Goal: Task Accomplishment & Management: Use online tool/utility

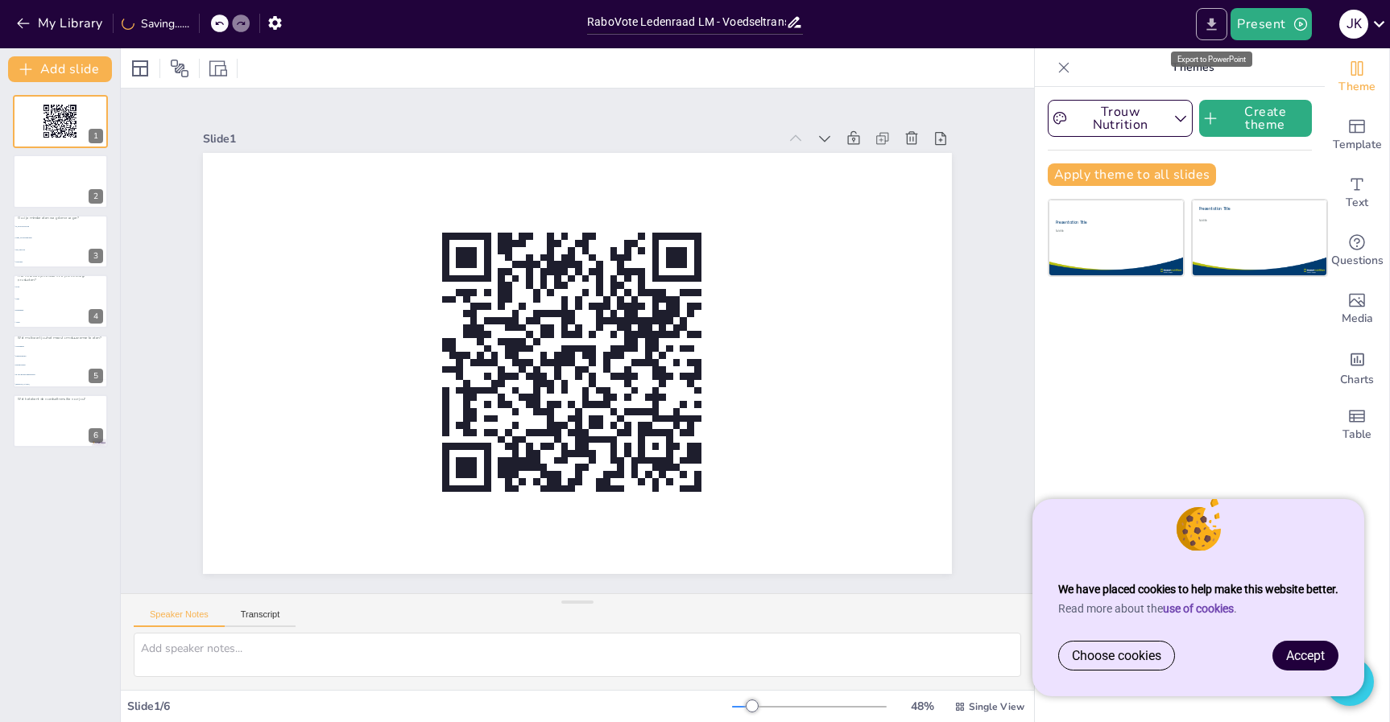
click at [1214, 27] on icon "Export to PowerPoint" at bounding box center [1211, 24] width 17 height 17
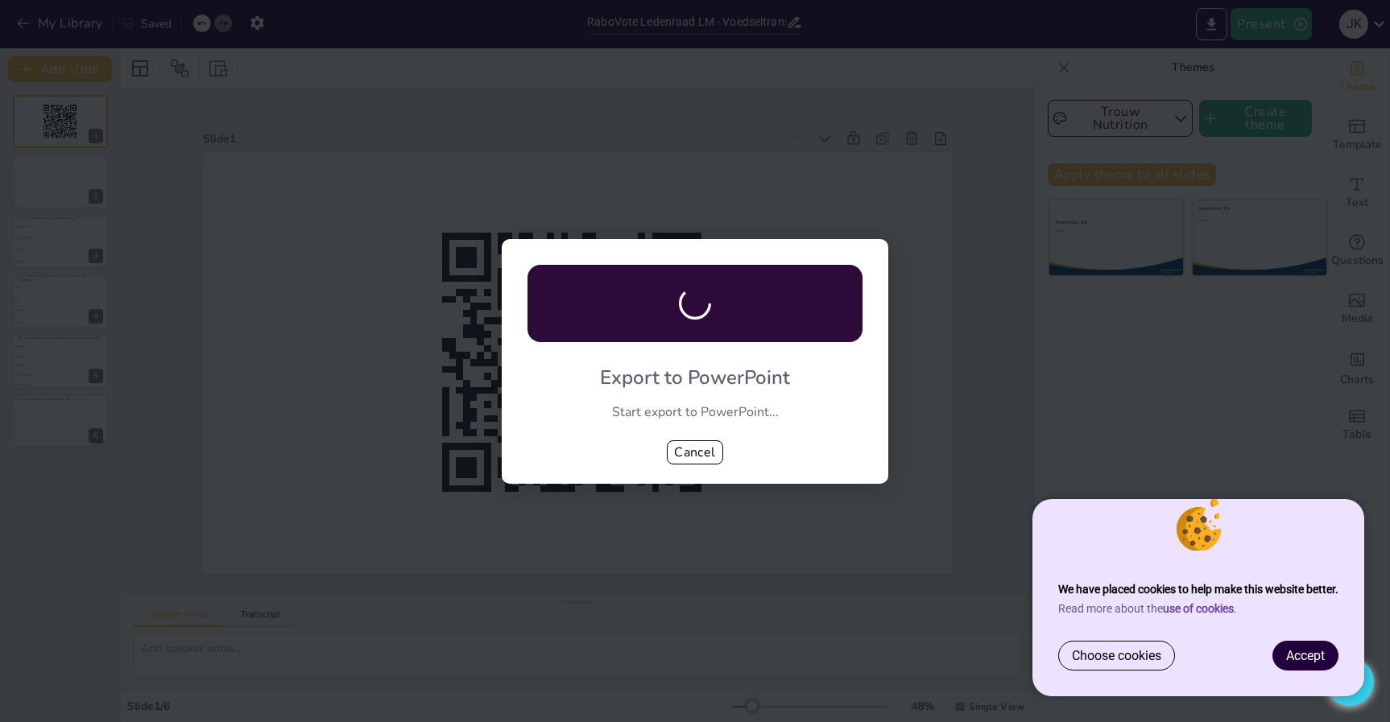
click at [1307, 648] on link "Accept" at bounding box center [1305, 656] width 64 height 28
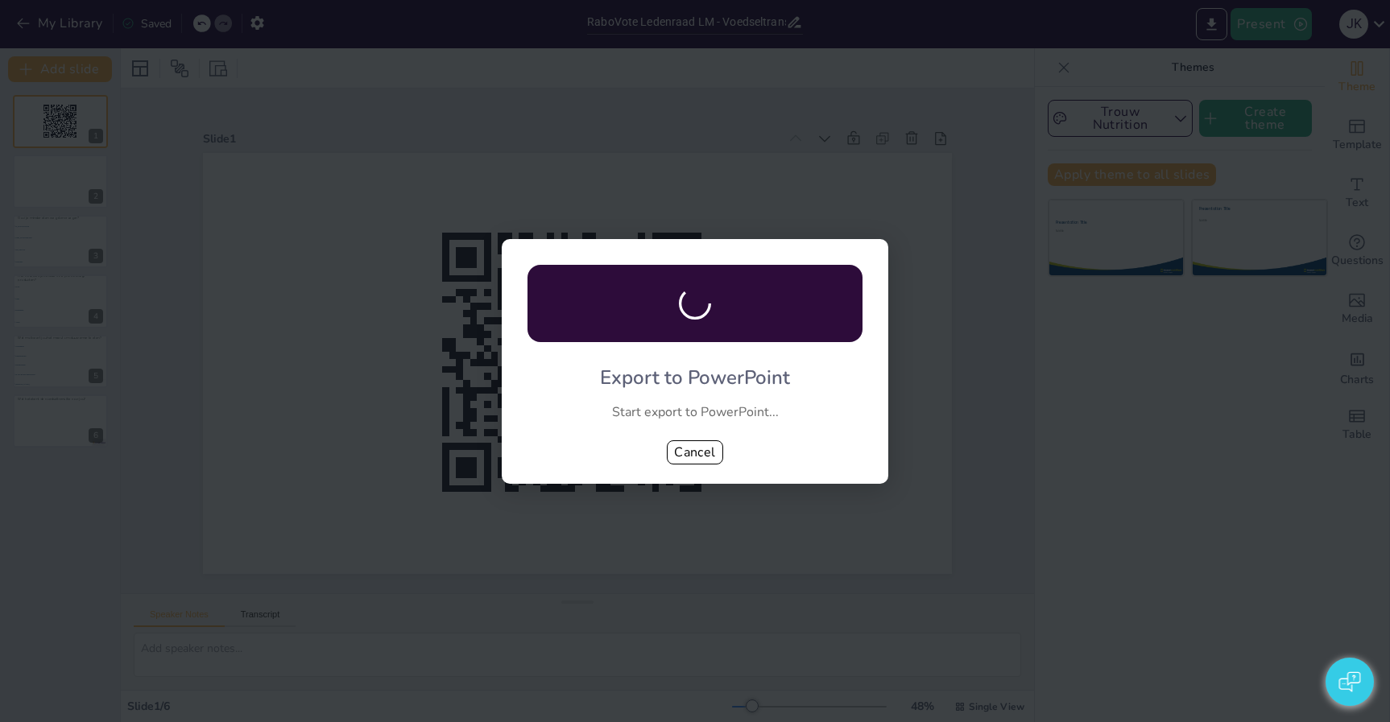
click at [1349, 682] on button "button" at bounding box center [1349, 682] width 48 height 48
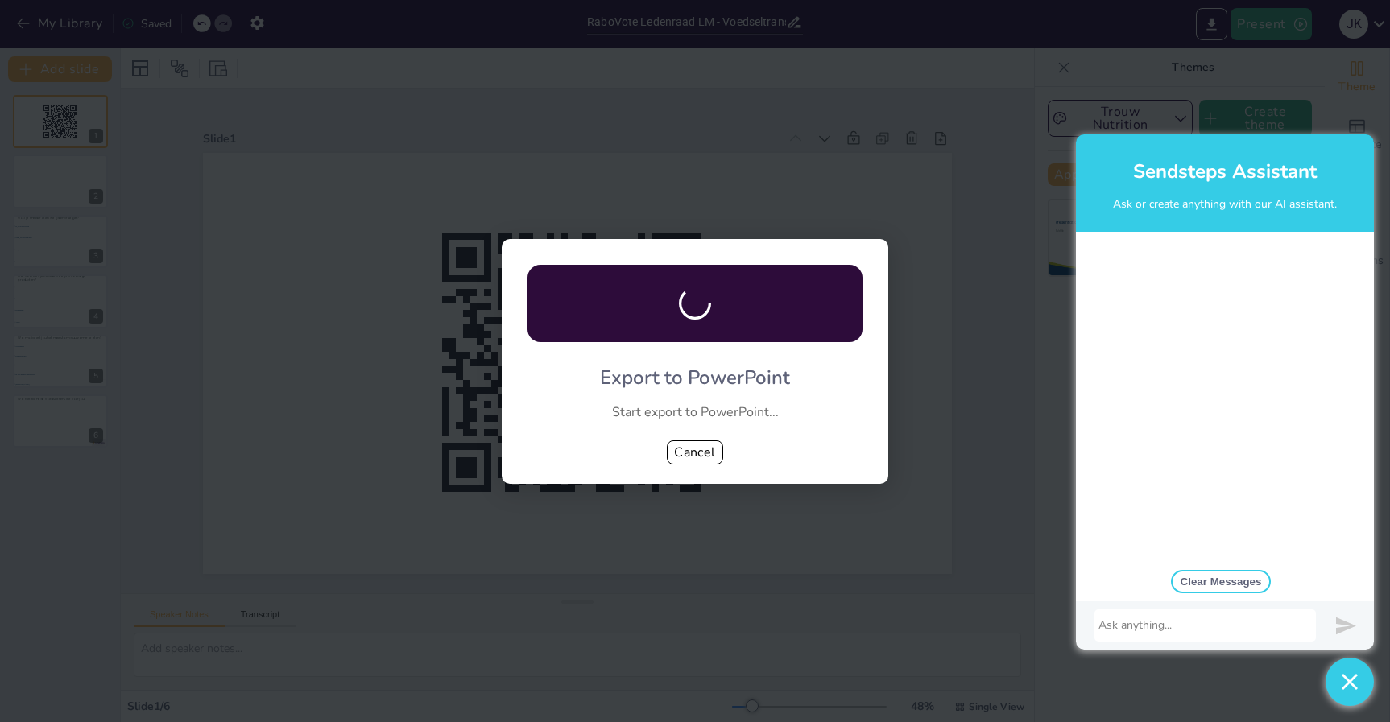
click at [1349, 682] on button "button" at bounding box center [1349, 682] width 48 height 48
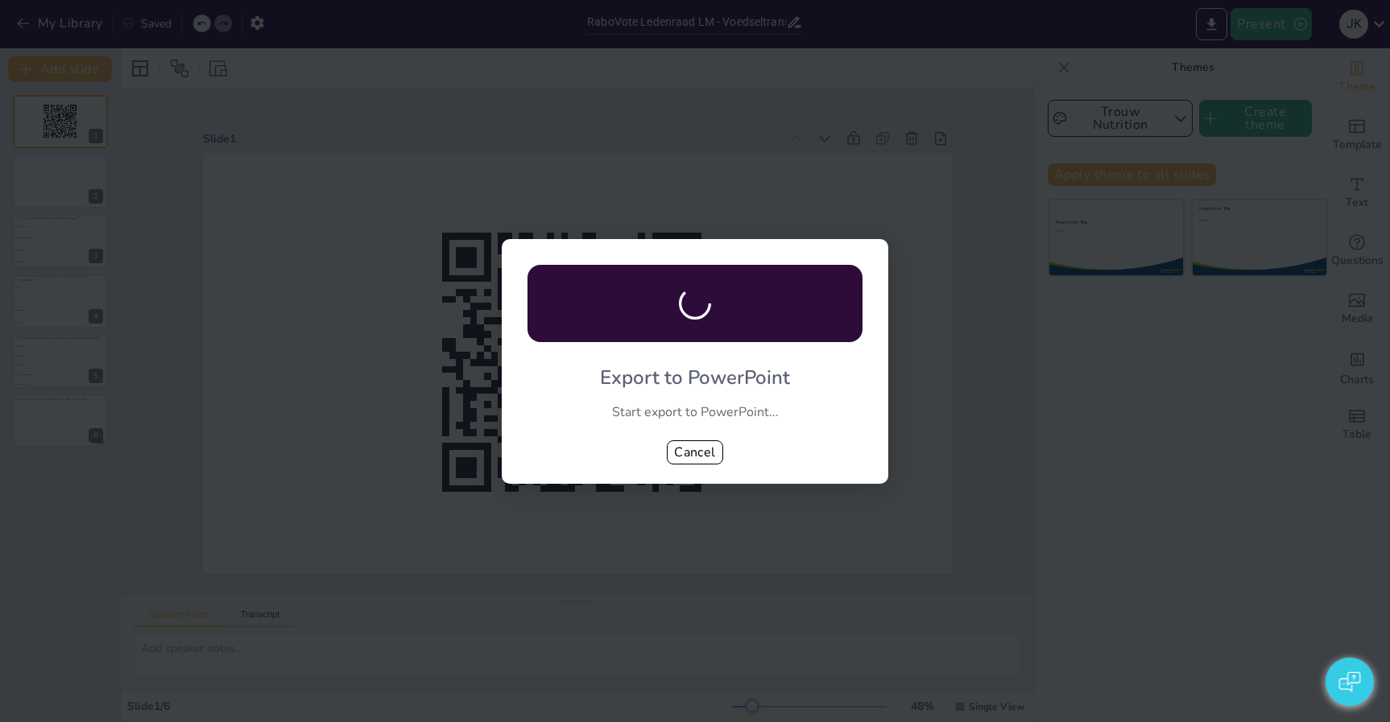
drag, startPoint x: 616, startPoint y: 362, endPoint x: 811, endPoint y: 436, distance: 208.5
click at [818, 438] on div "Export to PowerPoint Start export to PowerPoint... Cancel" at bounding box center [695, 361] width 386 height 245
drag, startPoint x: 743, startPoint y: 428, endPoint x: 587, endPoint y: 377, distance: 164.2
click at [589, 378] on div "Export to PowerPoint Start export to PowerPoint... Cancel" at bounding box center [695, 361] width 386 height 245
drag, startPoint x: 595, startPoint y: 377, endPoint x: 724, endPoint y: 382, distance: 128.9
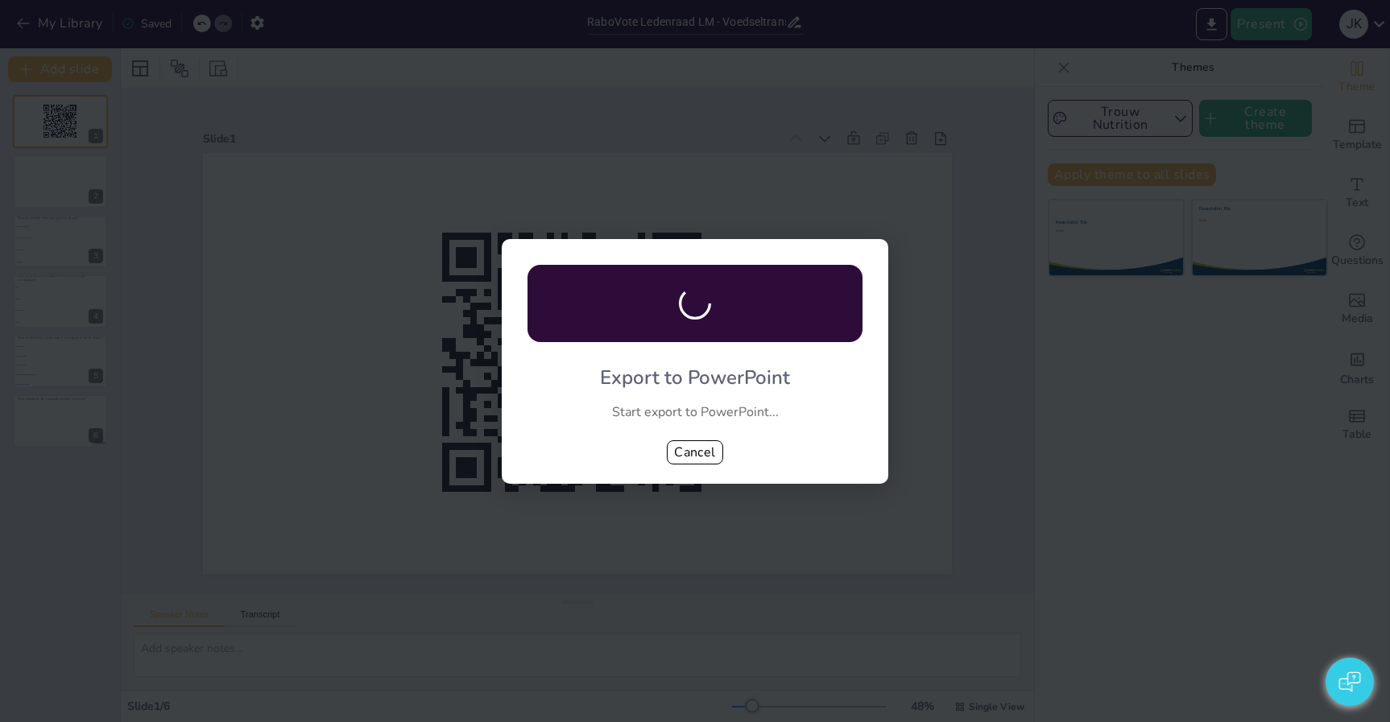
click at [723, 382] on div "Export to PowerPoint Start export to PowerPoint... Cancel" at bounding box center [695, 361] width 386 height 245
click at [658, 205] on div "Export to PowerPoint Start export to PowerPoint... Cancel" at bounding box center [695, 361] width 1390 height 722
click at [496, 131] on div "Export to PowerPoint Start export to PowerPoint... Cancel" at bounding box center [695, 361] width 1390 height 722
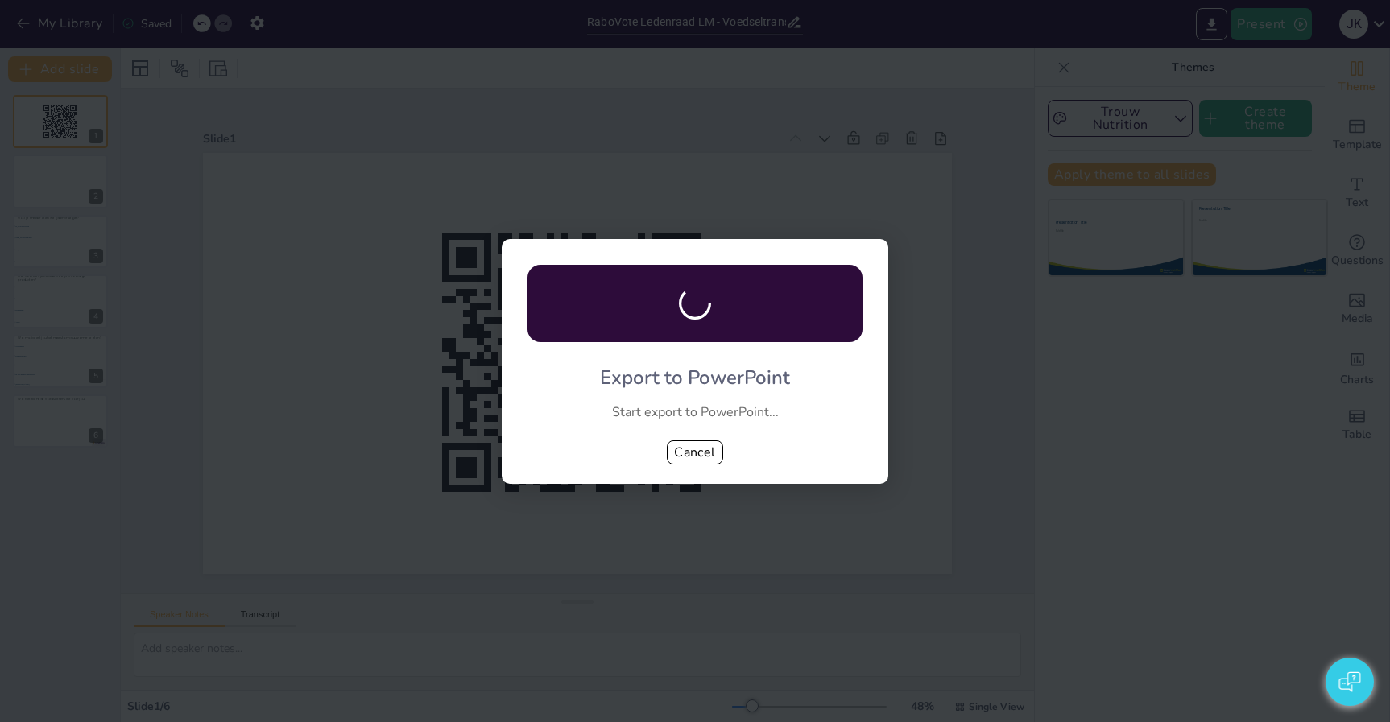
click at [496, 131] on div "Export to PowerPoint Start export to PowerPoint... Cancel" at bounding box center [695, 361] width 1390 height 722
drag, startPoint x: 792, startPoint y: 430, endPoint x: 791, endPoint y: 448, distance: 17.8
click at [798, 448] on div "Export to PowerPoint Start export to PowerPoint... Cancel" at bounding box center [695, 361] width 386 height 245
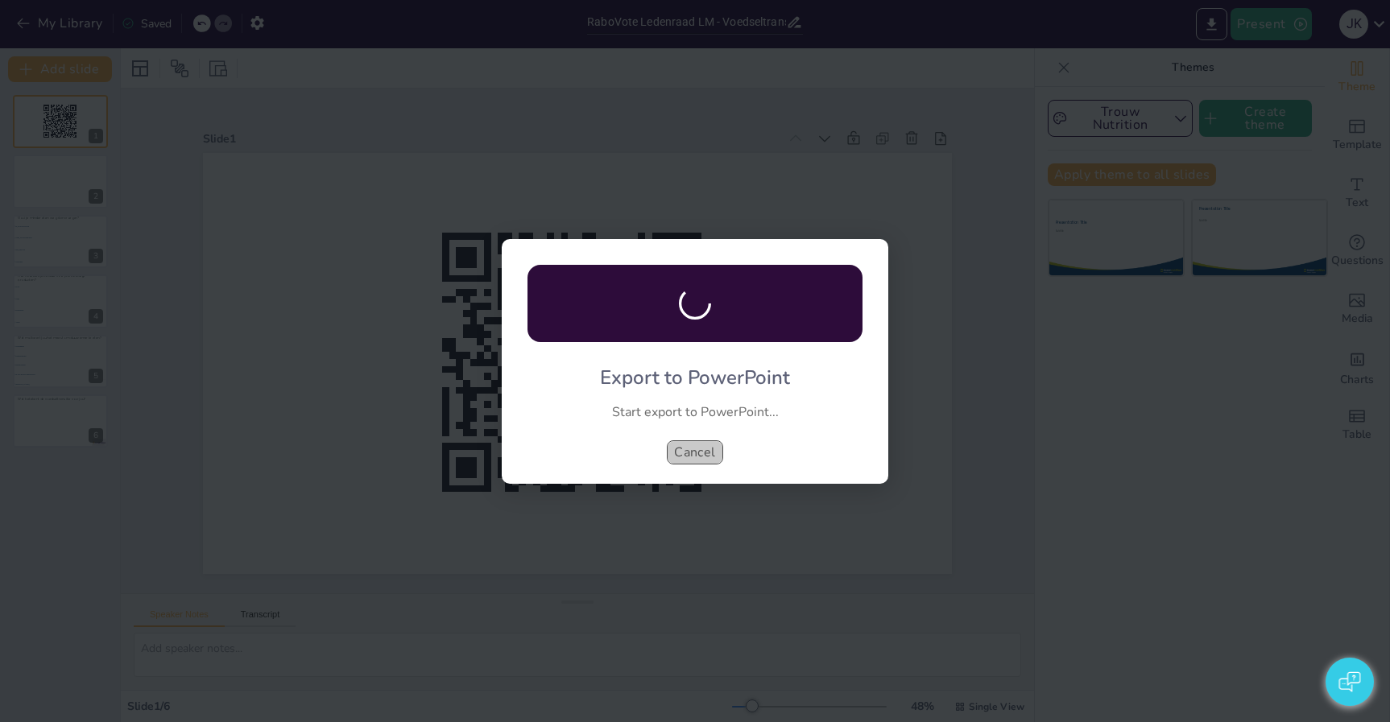
click at [709, 459] on button "Cancel" at bounding box center [695, 452] width 56 height 24
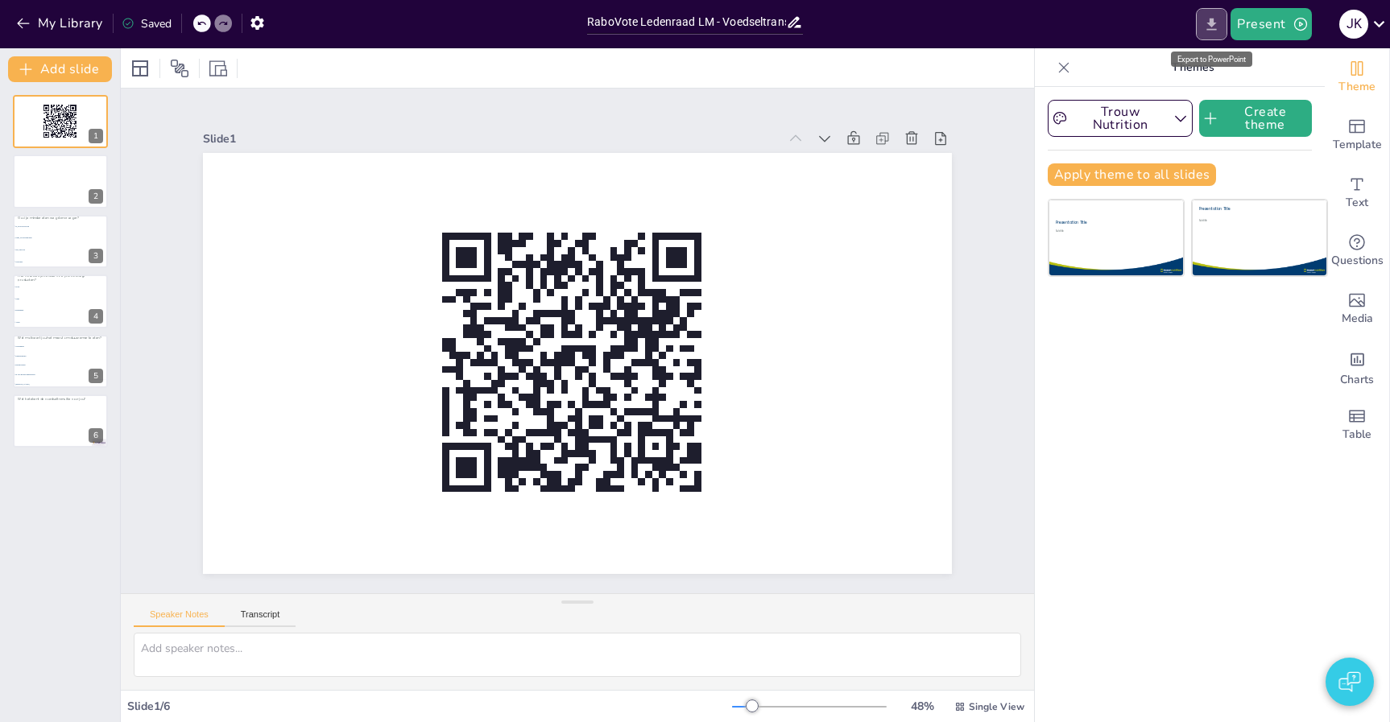
click at [1219, 24] on icon "Export to PowerPoint" at bounding box center [1211, 24] width 17 height 17
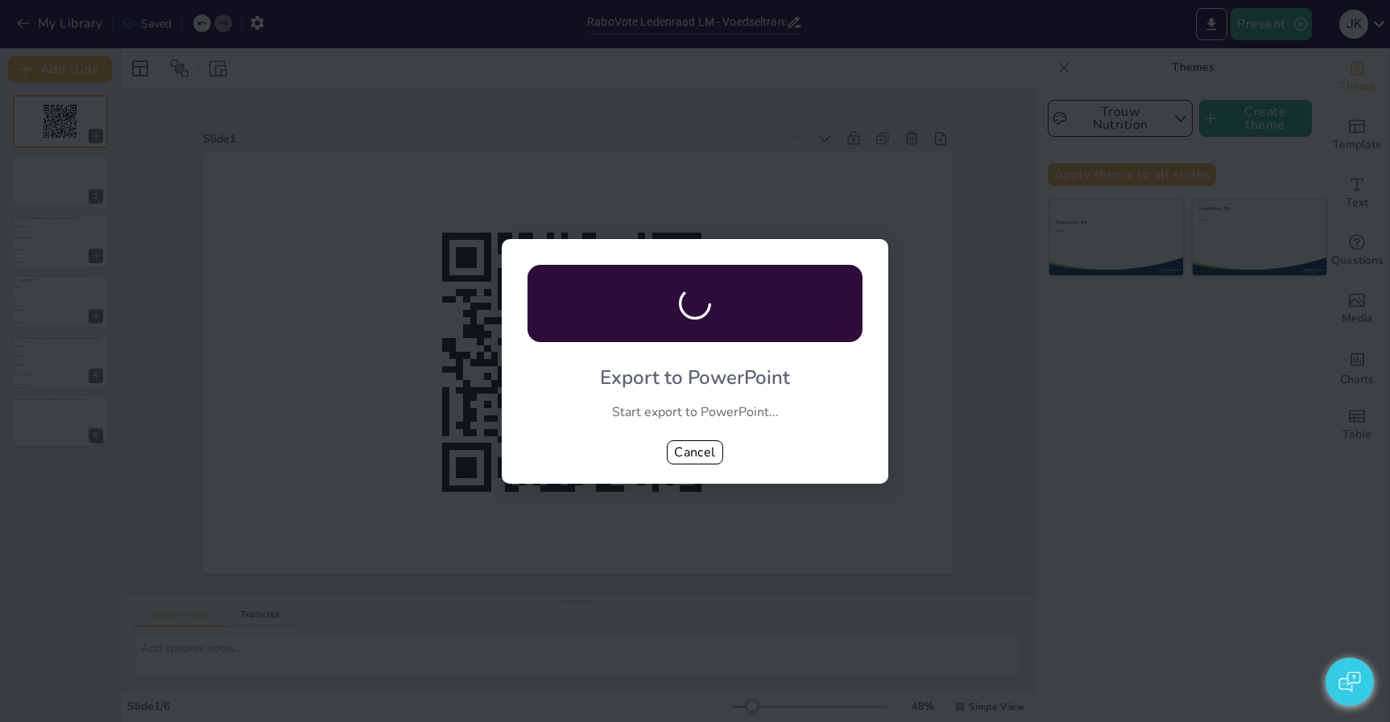
drag, startPoint x: 730, startPoint y: 235, endPoint x: 928, endPoint y: 177, distance: 206.4
click at [729, 235] on div "Export to PowerPoint Start export to PowerPoint... Cancel" at bounding box center [695, 361] width 1390 height 722
click at [669, 451] on div "Cancel" at bounding box center [694, 452] width 335 height 24
click at [683, 451] on button "Cancel" at bounding box center [695, 452] width 56 height 24
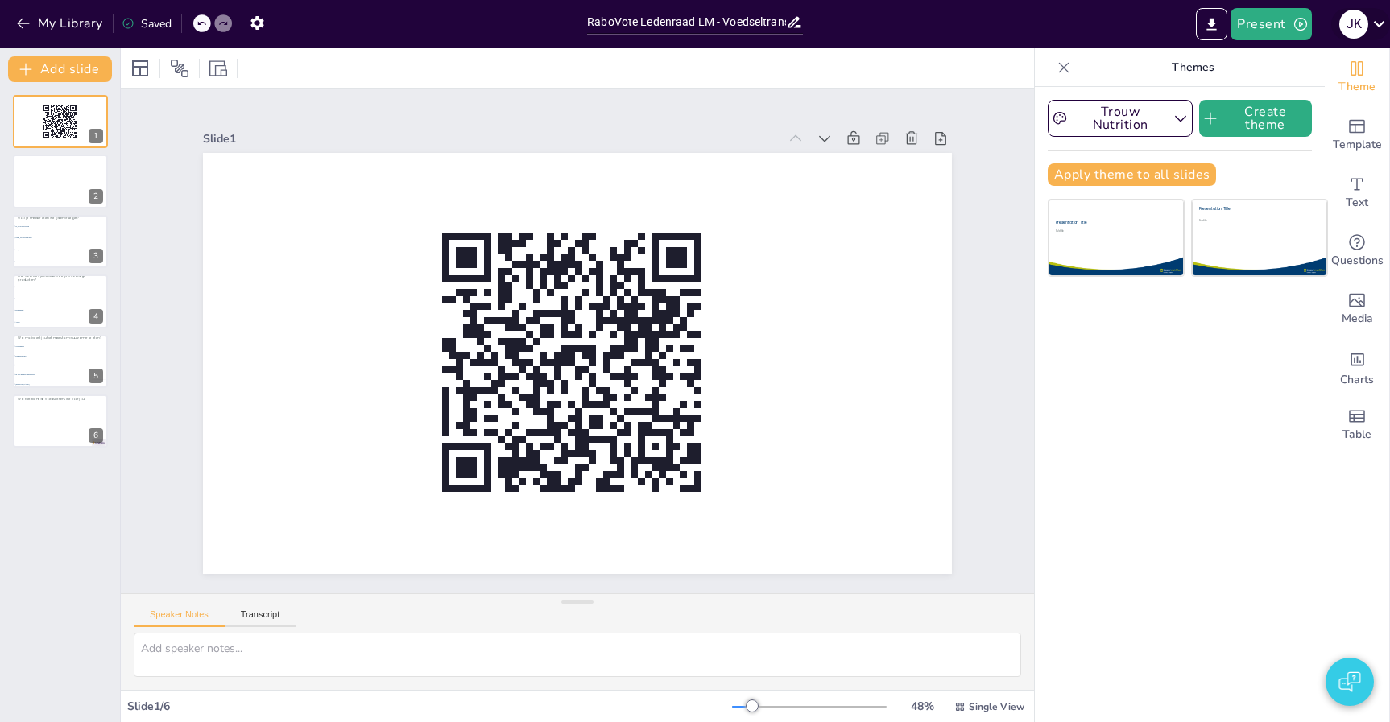
click at [1372, 28] on icon at bounding box center [1379, 24] width 22 height 22
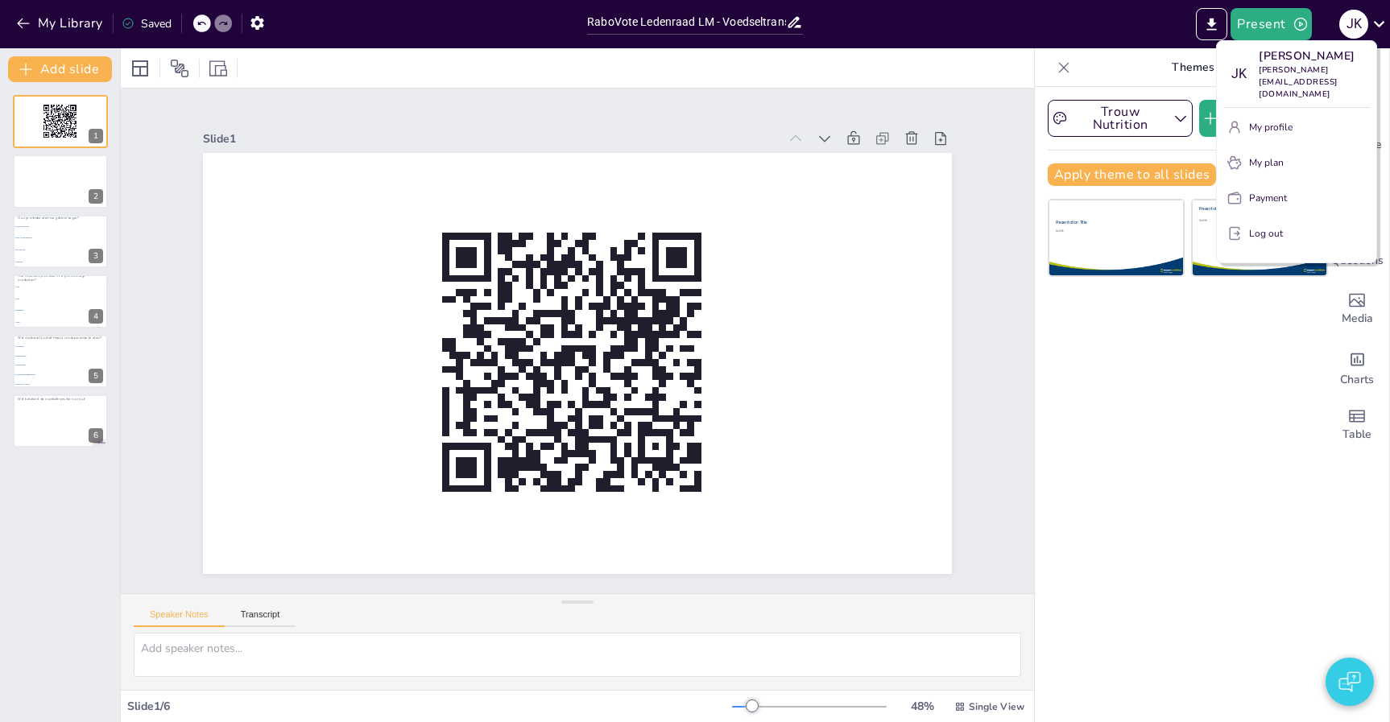
click at [1372, 28] on div at bounding box center [695, 361] width 1390 height 722
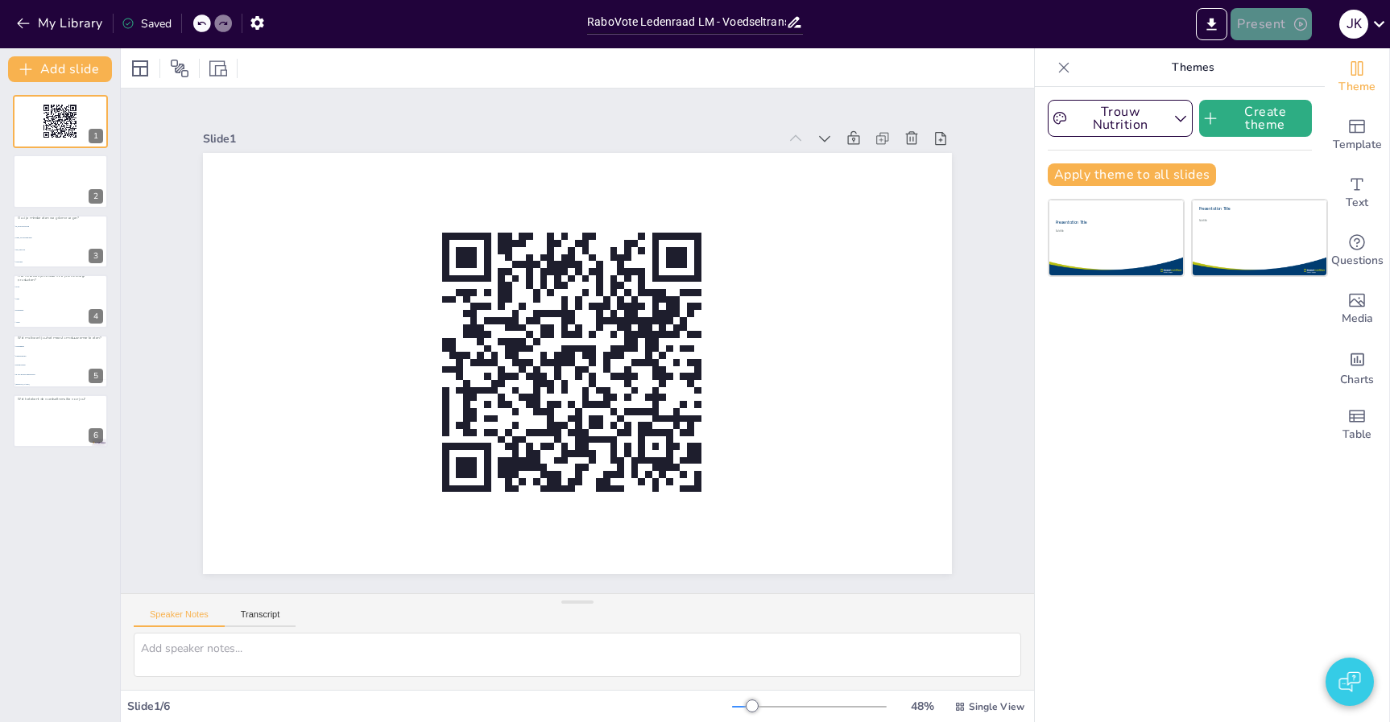
click at [1270, 24] on button "Present" at bounding box center [1270, 24] width 81 height 32
click at [1270, 24] on div at bounding box center [695, 361] width 1390 height 722
click at [254, 22] on icon "button" at bounding box center [256, 23] width 13 height 14
drag, startPoint x: 350, startPoint y: 122, endPoint x: 124, endPoint y: 119, distance: 226.3
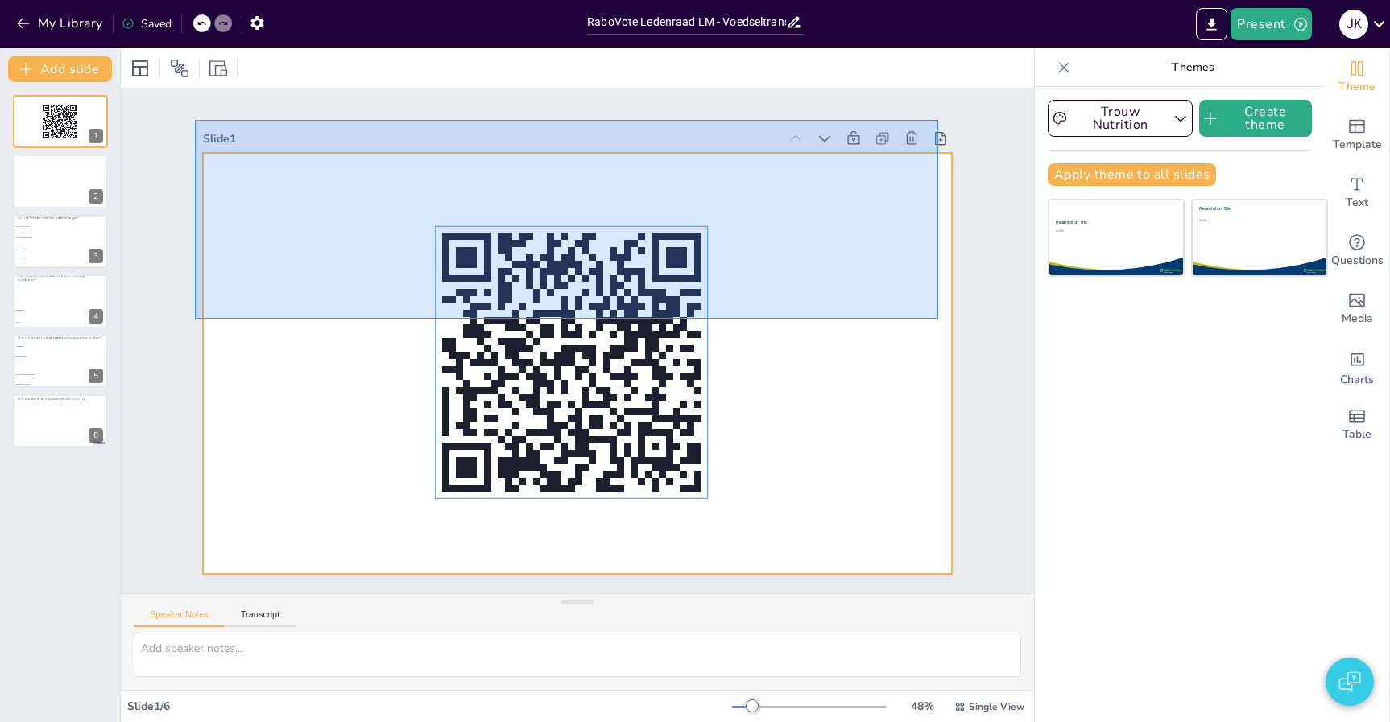
drag, startPoint x: 221, startPoint y: 122, endPoint x: 1182, endPoint y: 463, distance: 1019.9
click at [1228, 484] on div "Document fonts Poppins Recently used Akatab Mulish Popular fonts Lato Montserra…" at bounding box center [695, 385] width 1390 height 674
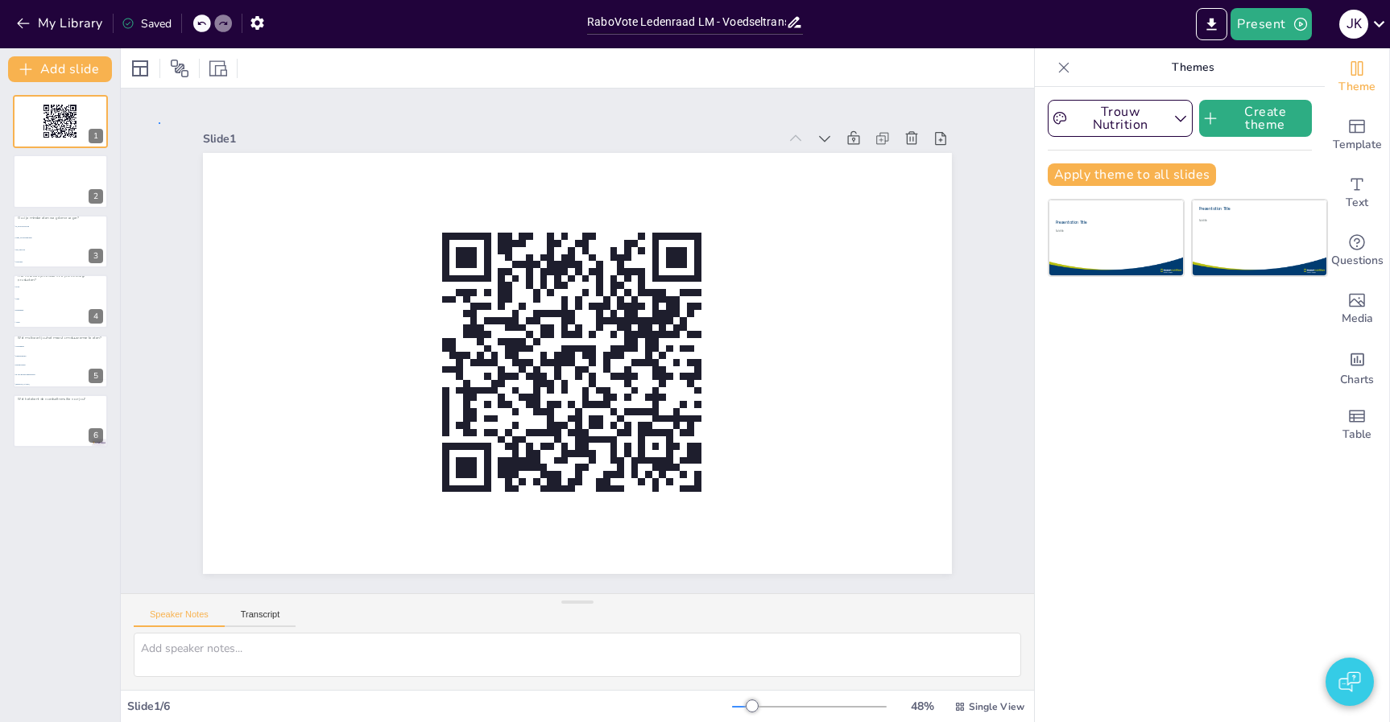
drag, startPoint x: 159, startPoint y: 124, endPoint x: 758, endPoint y: 570, distance: 746.9
click at [758, 570] on div "Slide 1 Slide 2 Slide 3 Gooi je minder eten weg dan vroeger? Ja, ik let er goed…" at bounding box center [577, 340] width 956 height 767
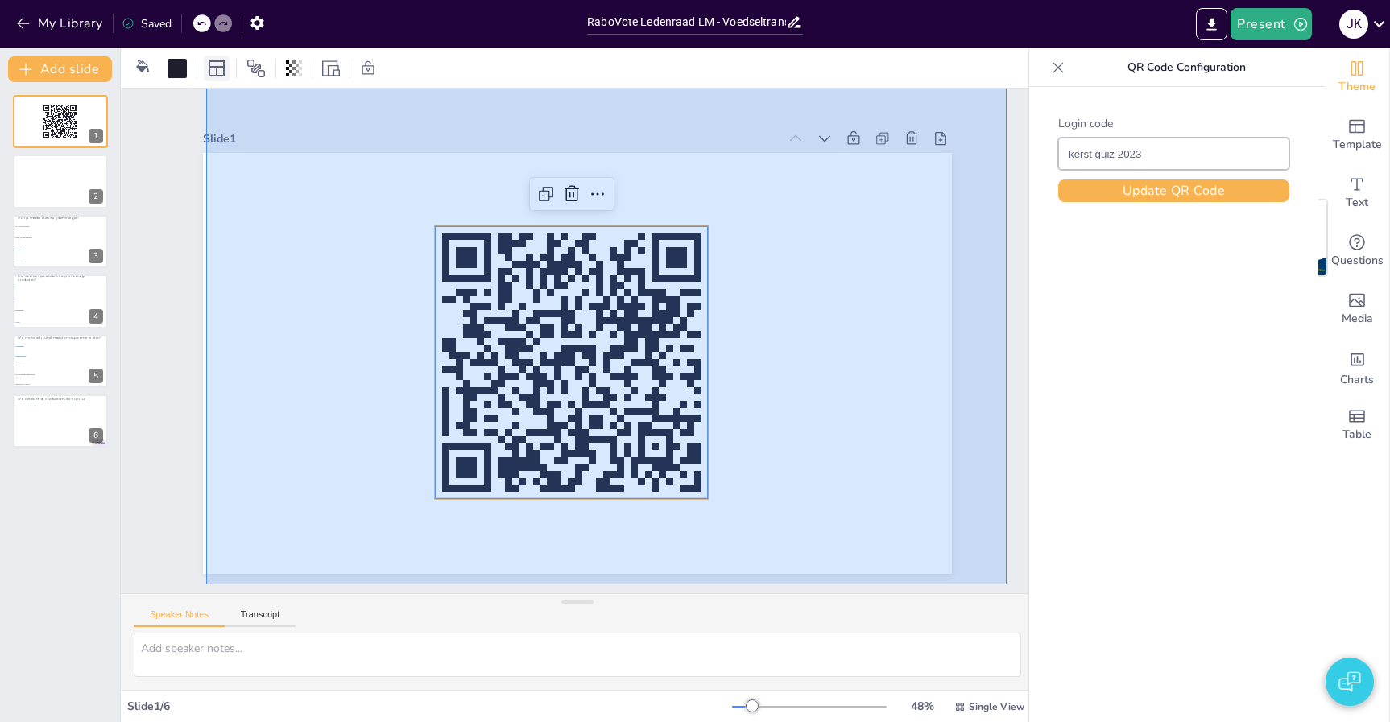
drag, startPoint x: 1006, startPoint y: 585, endPoint x: 206, endPoint y: 81, distance: 945.8
click at [205, 73] on div "Slide 1 Slide 2 Slide 3 Gooi je minder eten weg dan vroeger? Ja, ik let er goed…" at bounding box center [577, 385] width 913 height 674
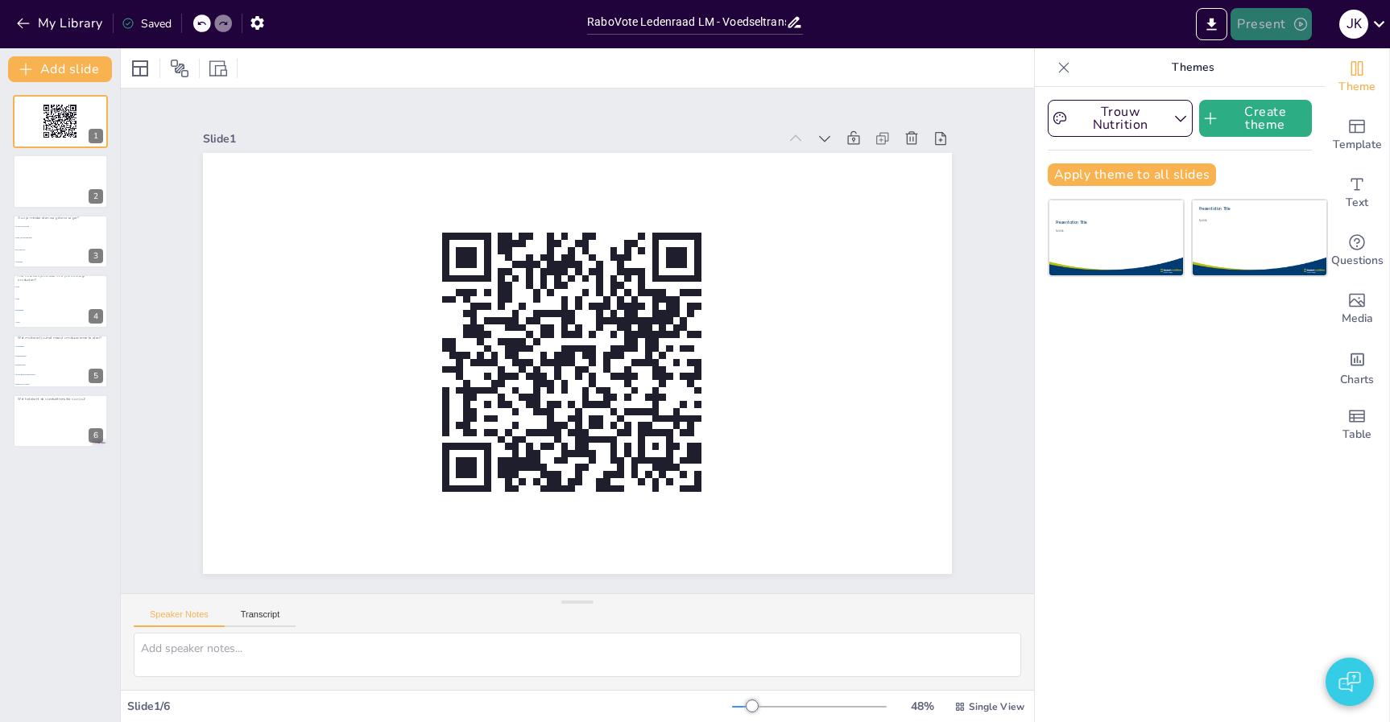
click at [1263, 33] on button "Present" at bounding box center [1270, 24] width 81 height 32
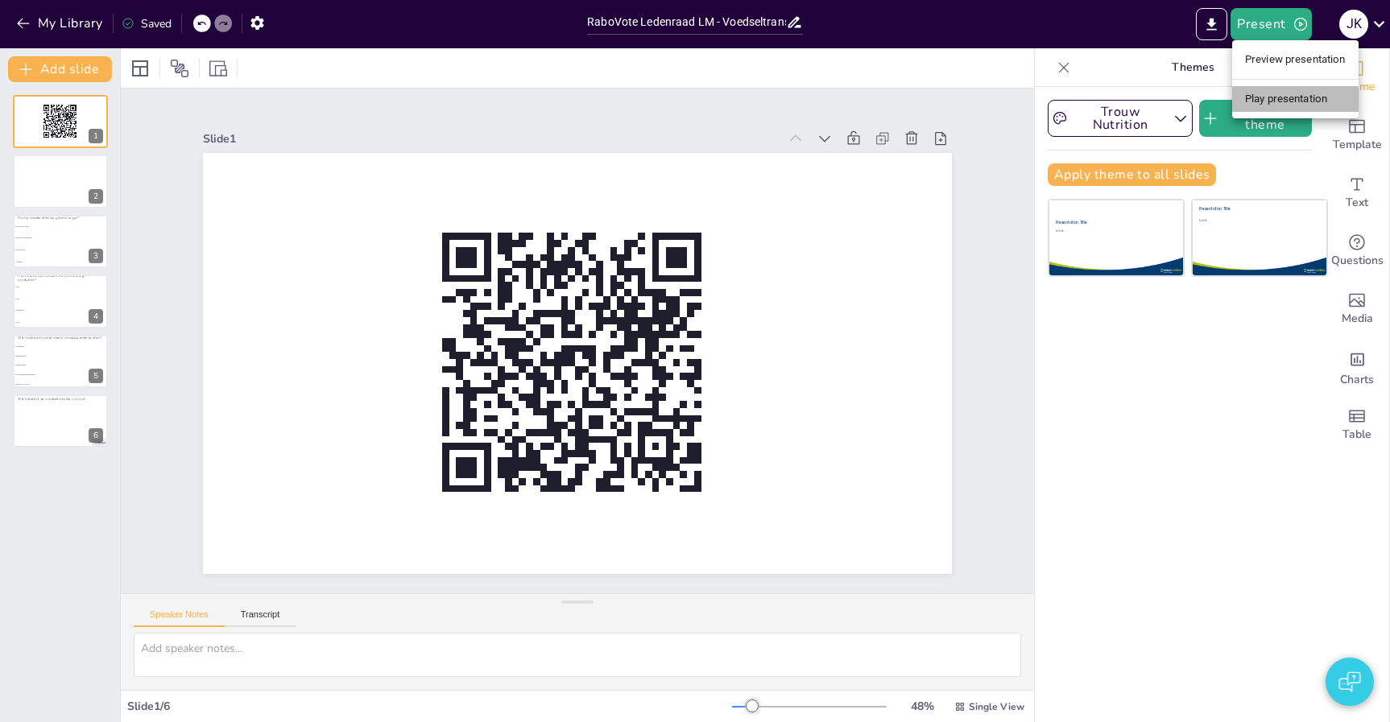
click at [1311, 98] on li "Play presentation" at bounding box center [1295, 99] width 126 height 26
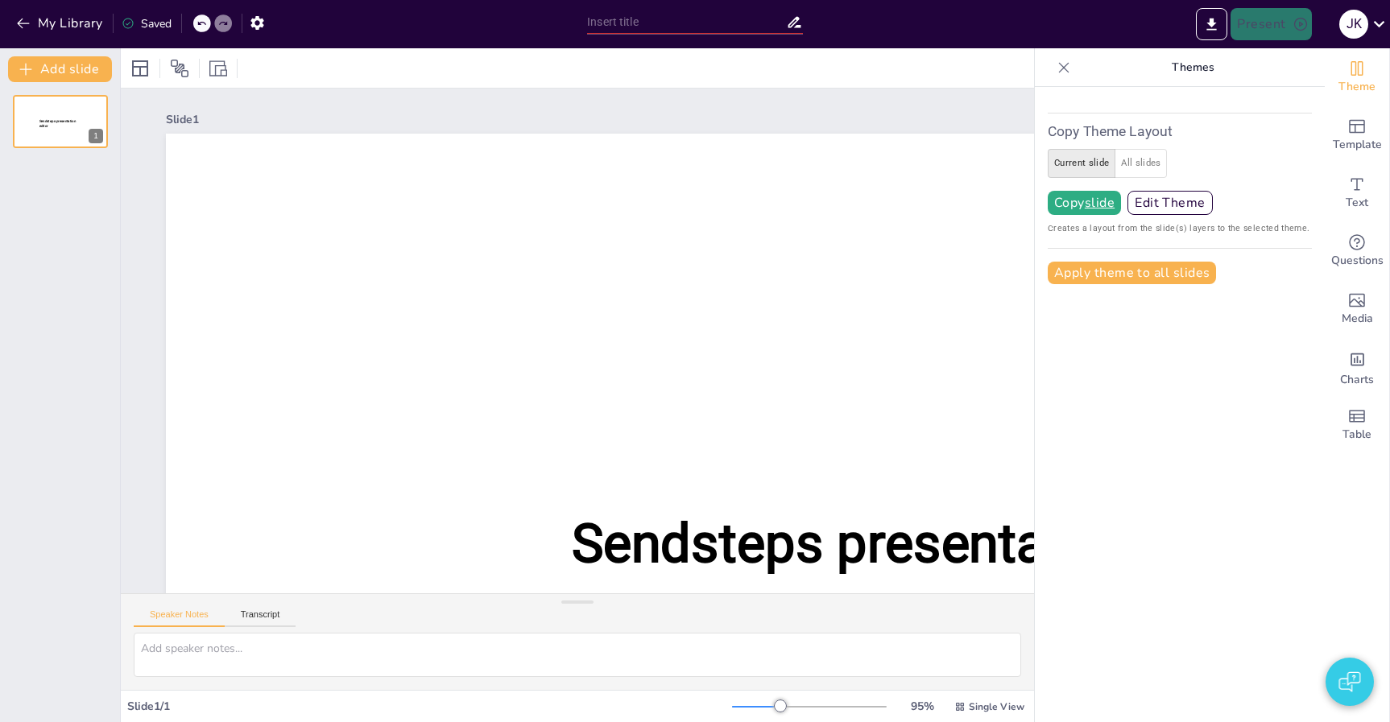
type input "RaboVote Ledenraad LM - Voedseltransitie"
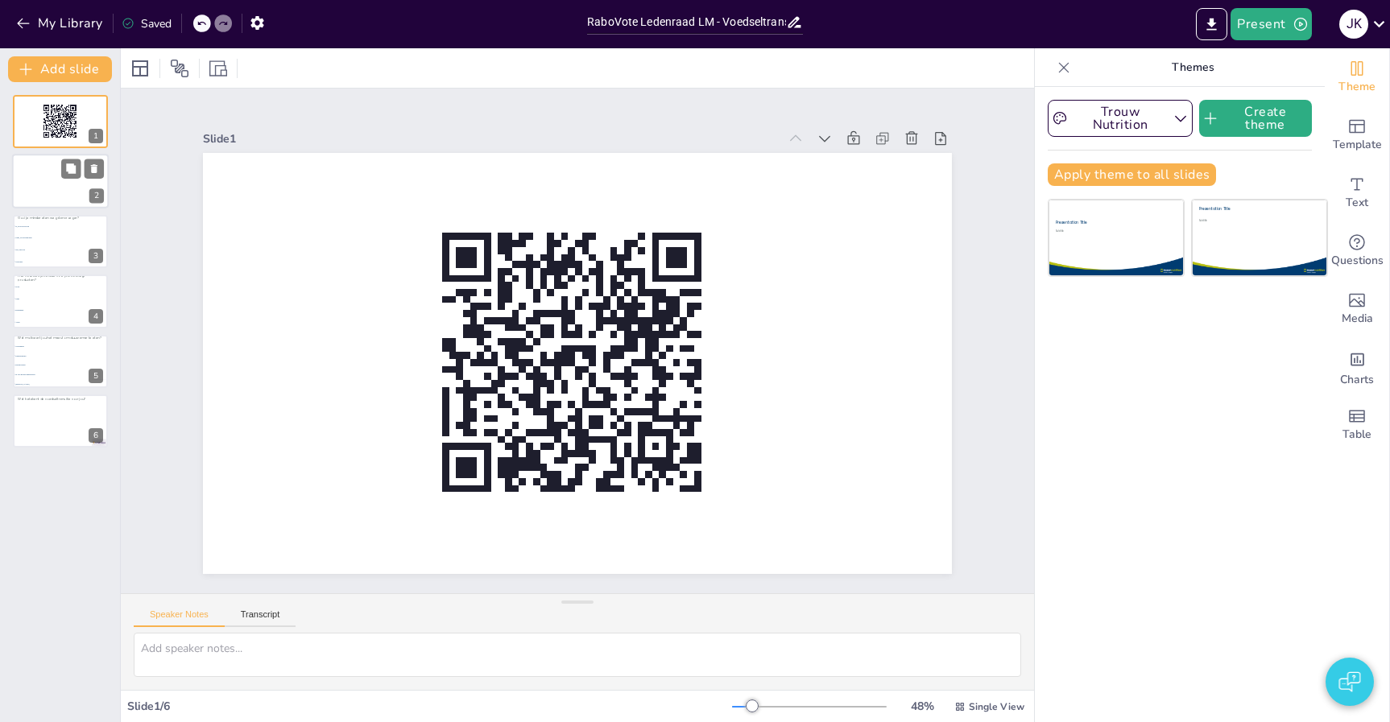
click at [56, 184] on div at bounding box center [60, 182] width 97 height 55
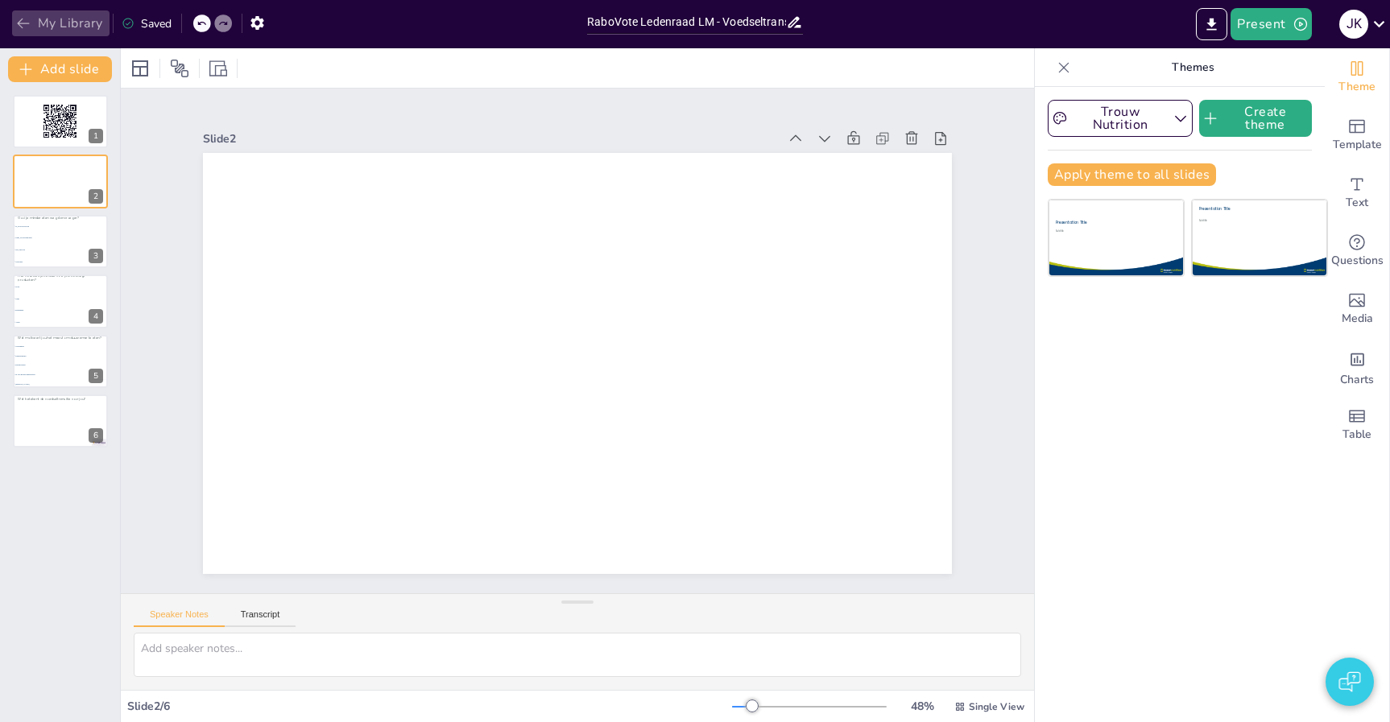
click at [44, 22] on button "My Library" at bounding box center [60, 23] width 97 height 26
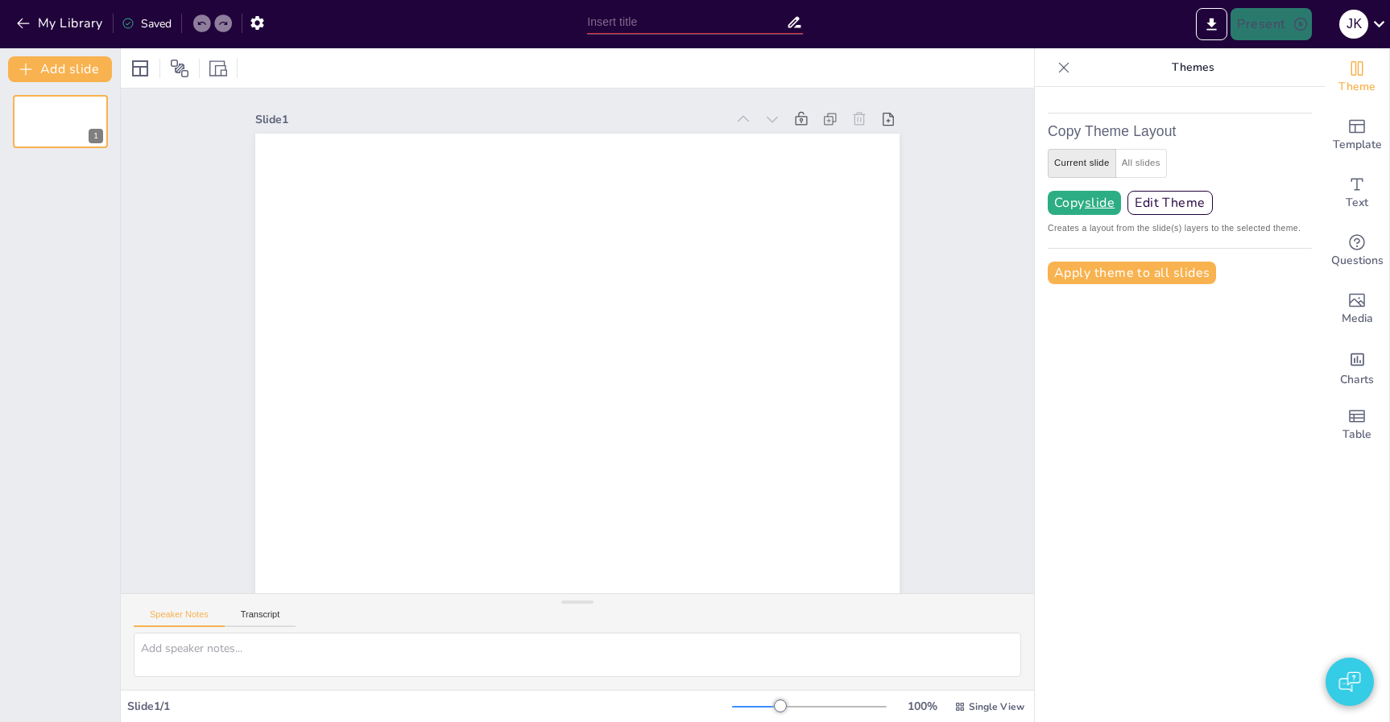
type input "RaboVote Ledenraad LM - Voedseltransitie"
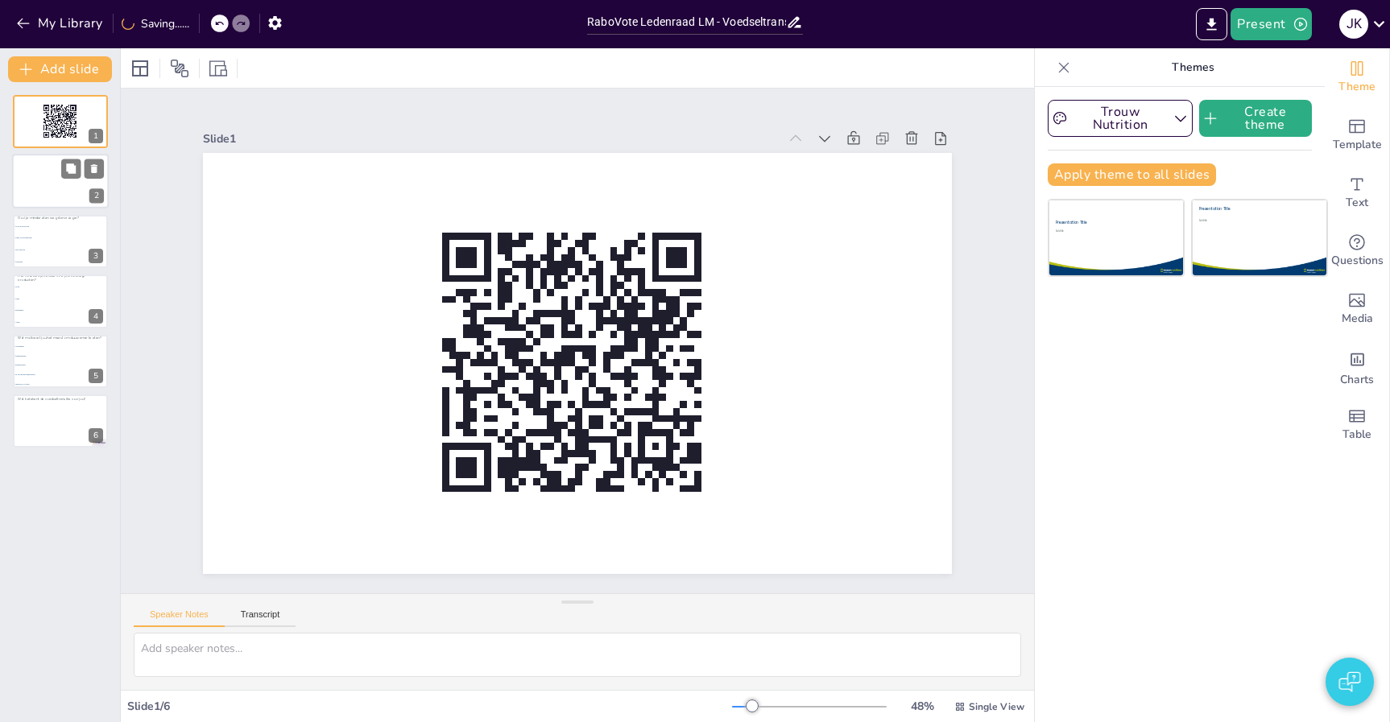
click at [35, 181] on div at bounding box center [60, 182] width 97 height 55
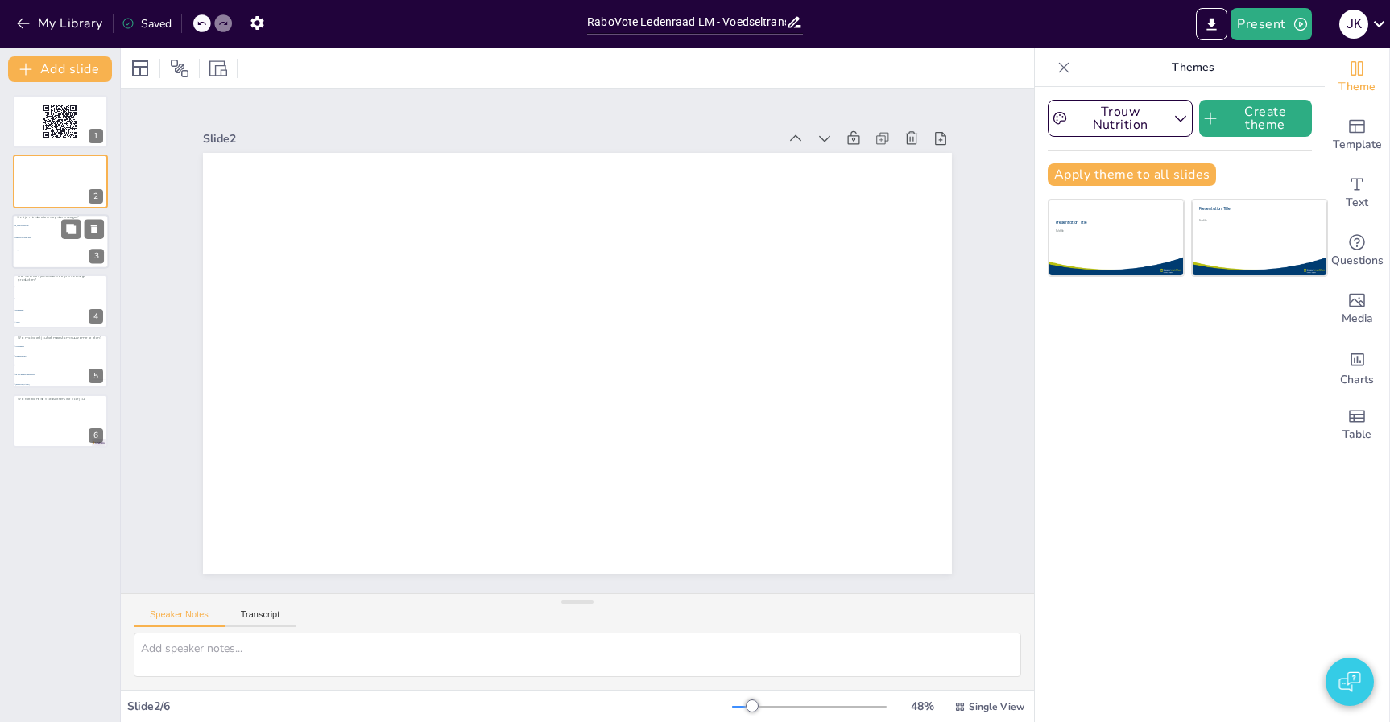
click at [44, 244] on ul "Ja, ik let er goed op Soms, als ik eraan denk Nee, niet echt Geen idee" at bounding box center [60, 244] width 97 height 48
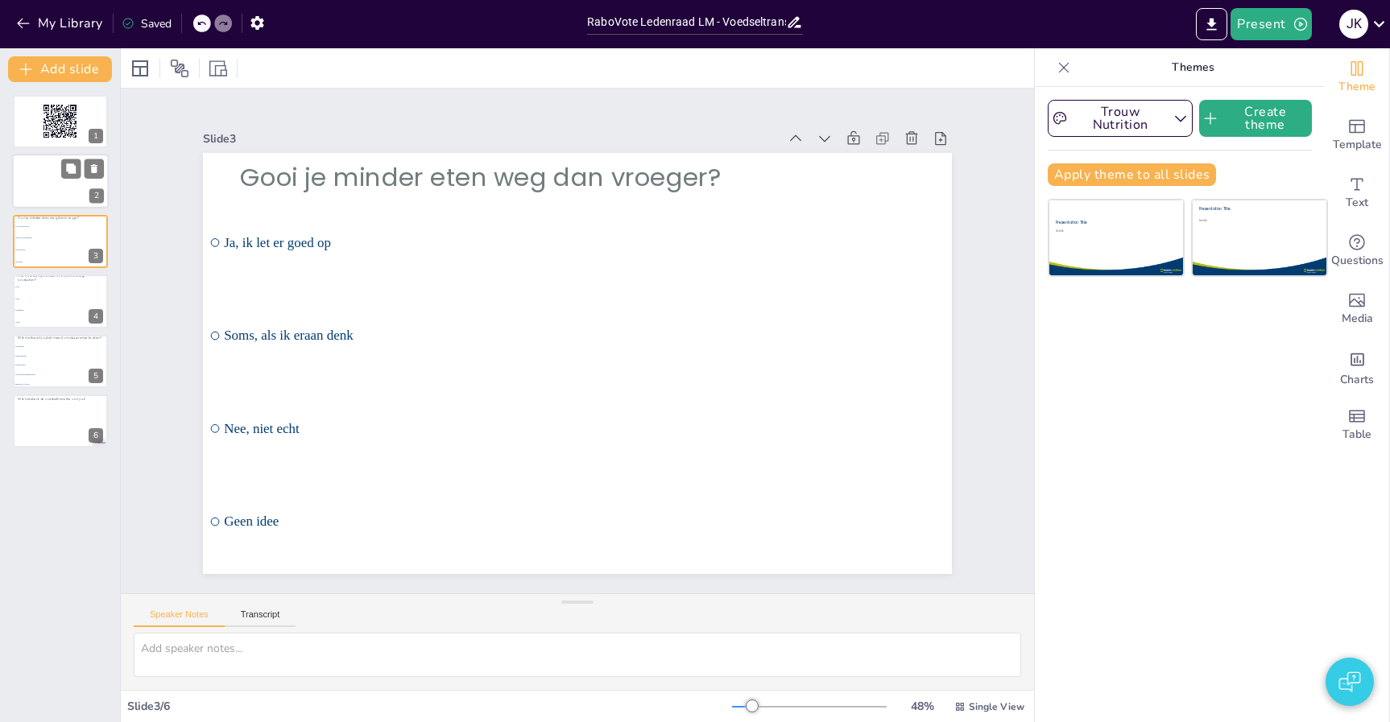
click at [55, 184] on div at bounding box center [60, 182] width 97 height 55
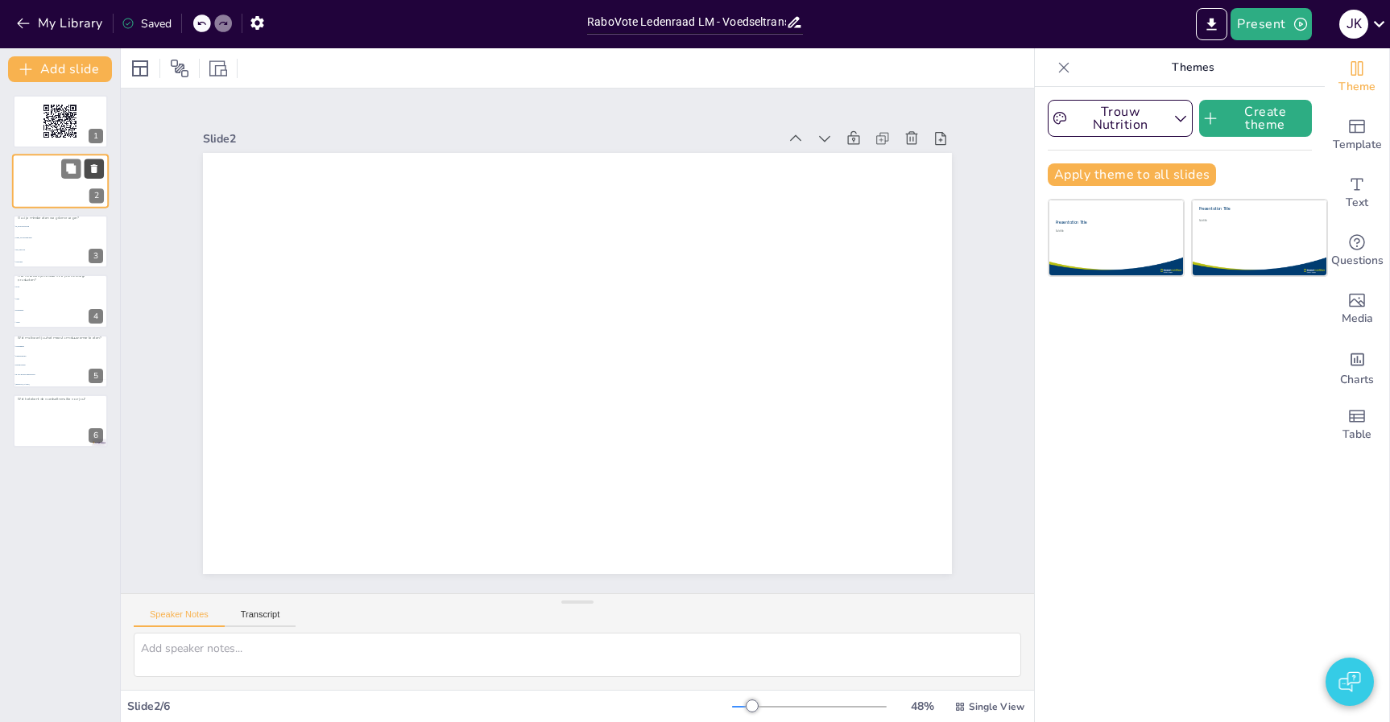
click at [97, 168] on icon at bounding box center [94, 169] width 6 height 9
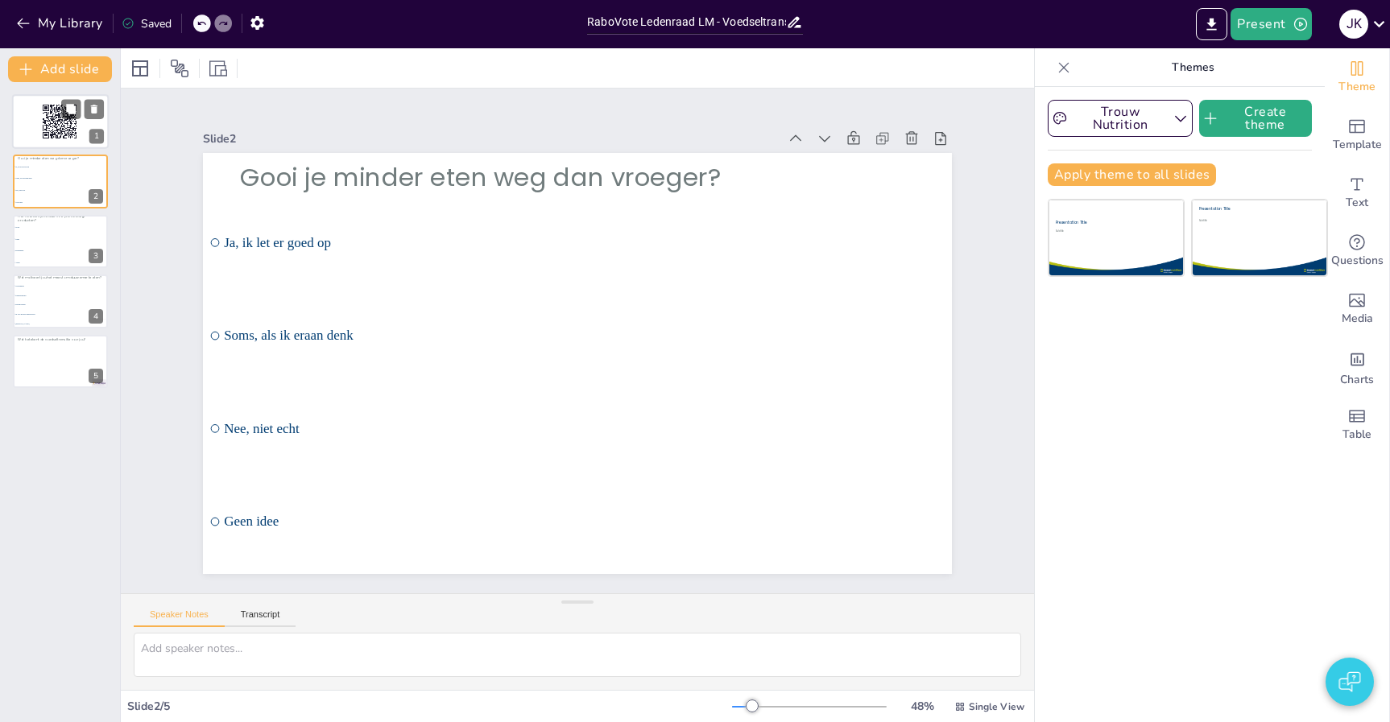
click at [56, 109] on rect at bounding box center [55, 109] width 1 height 1
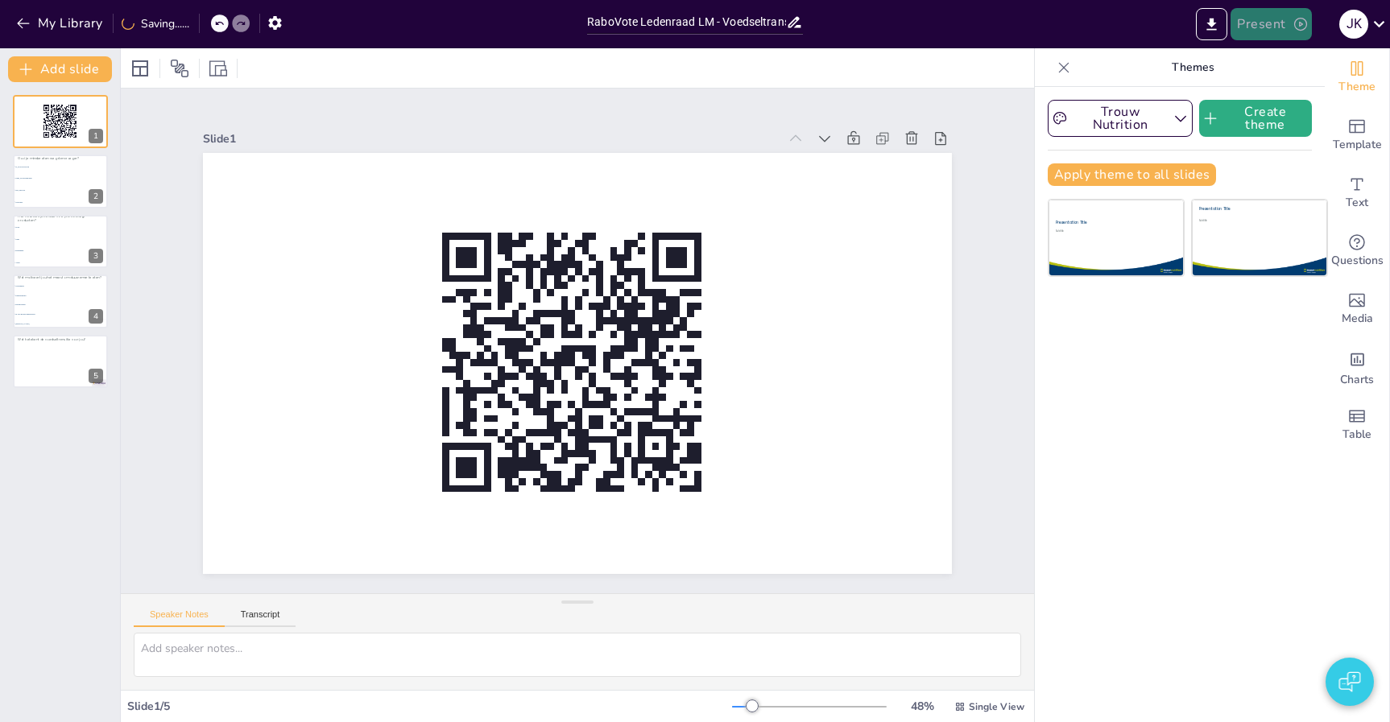
click at [1295, 28] on icon "button" at bounding box center [1300, 24] width 16 height 16
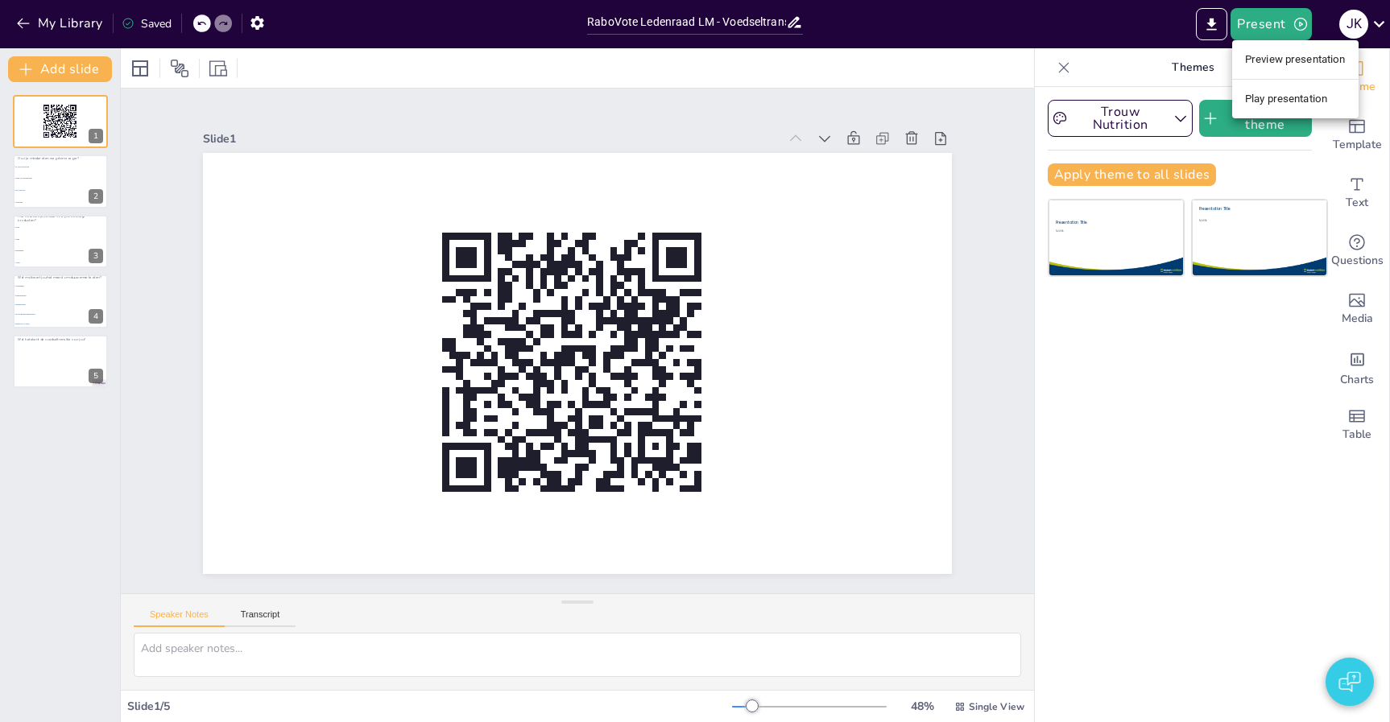
click at [1263, 97] on li "Play presentation" at bounding box center [1295, 99] width 126 height 26
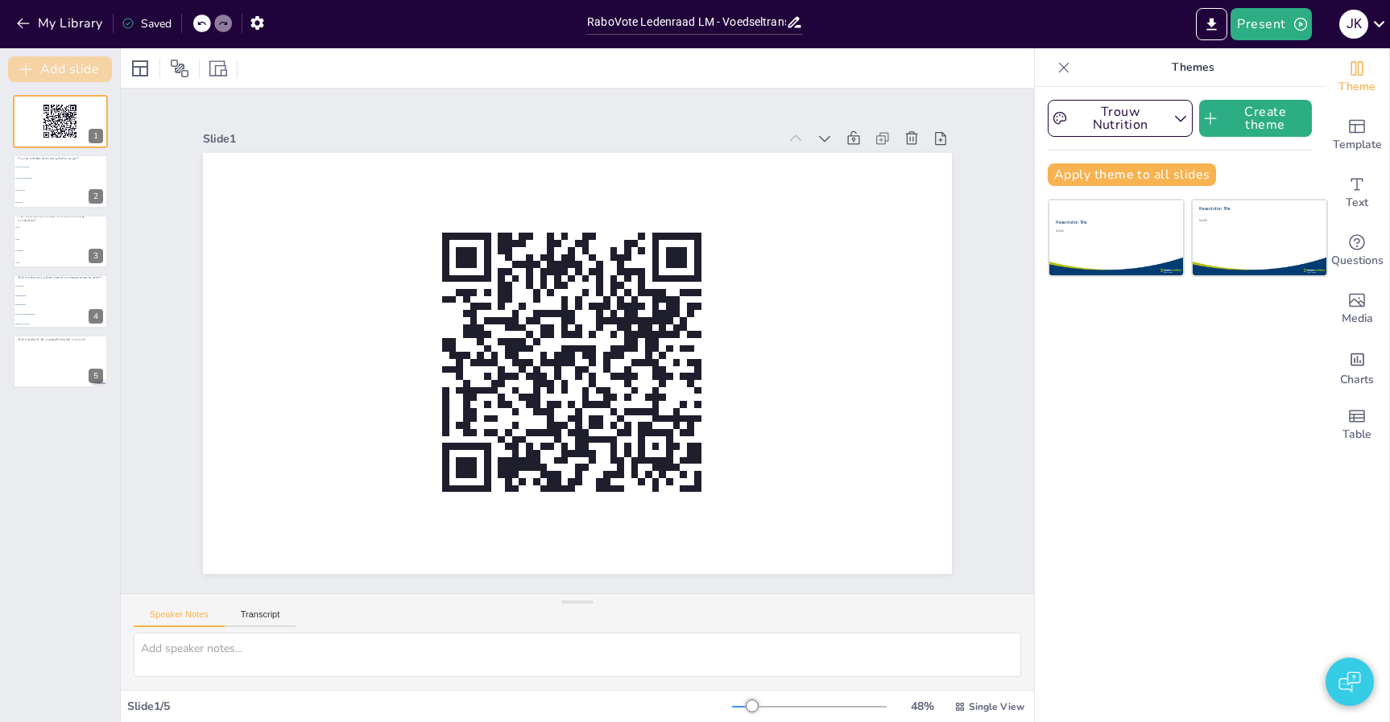
click at [55, 69] on button "Add slide" at bounding box center [60, 69] width 104 height 26
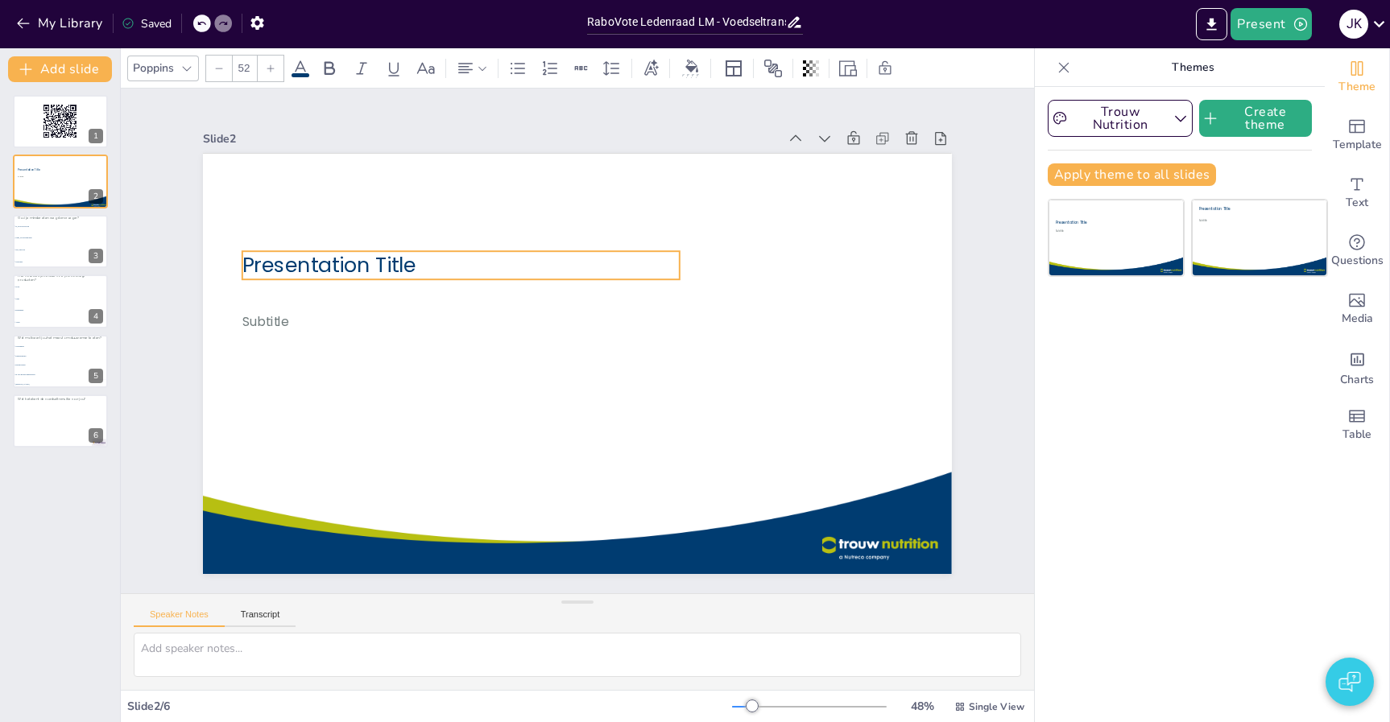
click at [311, 271] on span "Presentation Title" at bounding box center [329, 264] width 174 height 28
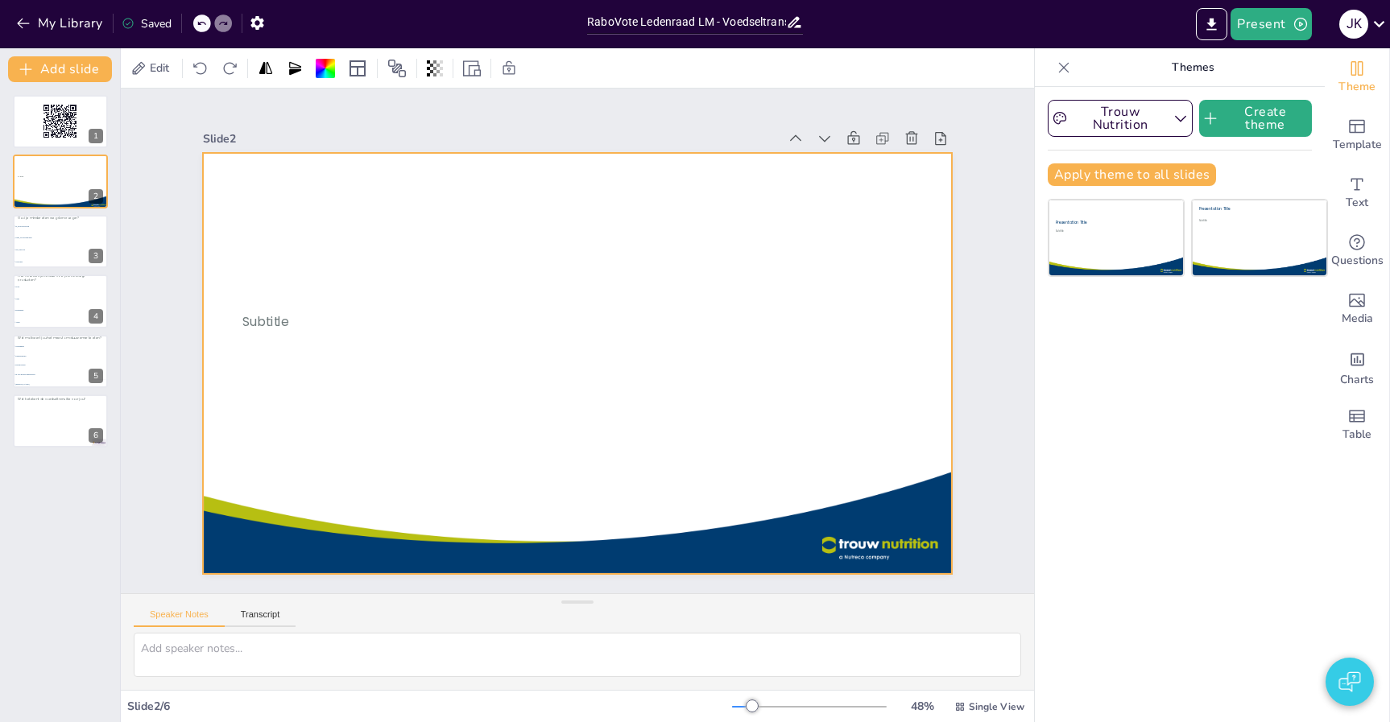
click at [337, 151] on div "Slide 2 Subtitle" at bounding box center [577, 350] width 749 height 447
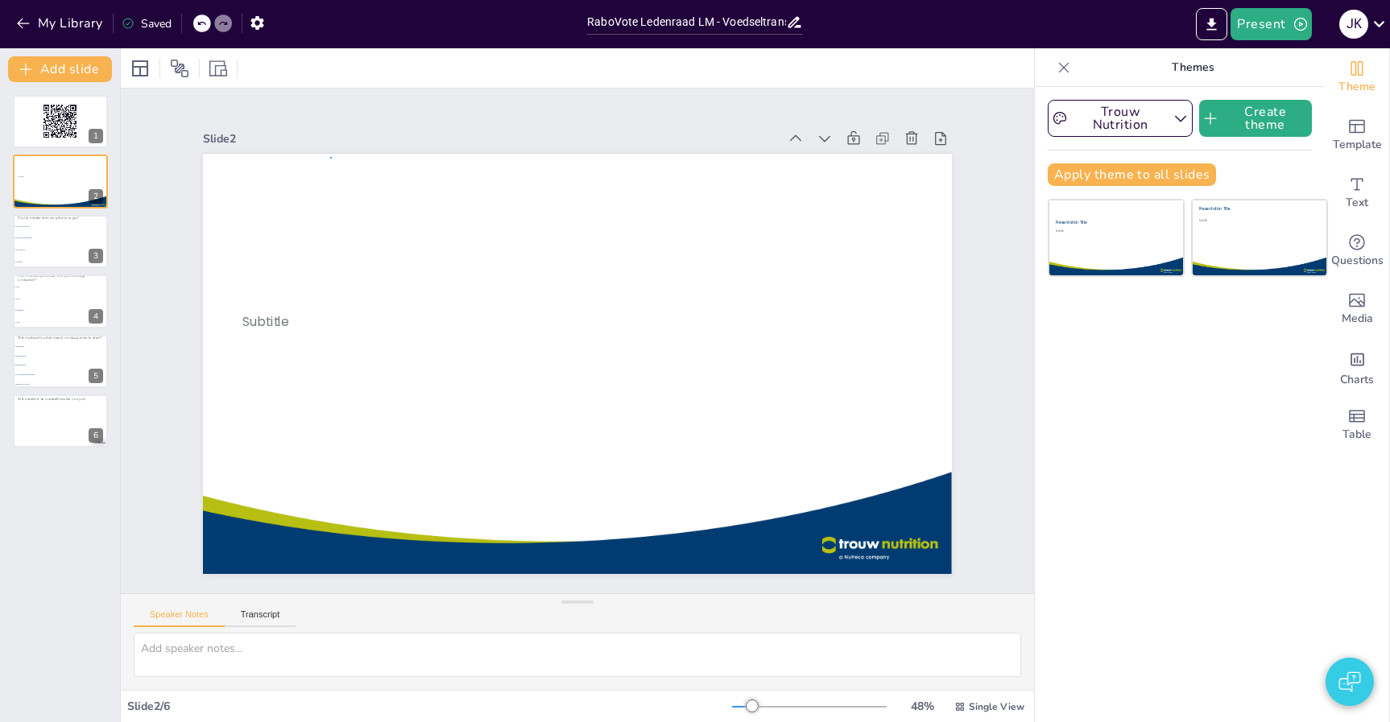
click at [330, 157] on div at bounding box center [577, 363] width 751 height 421
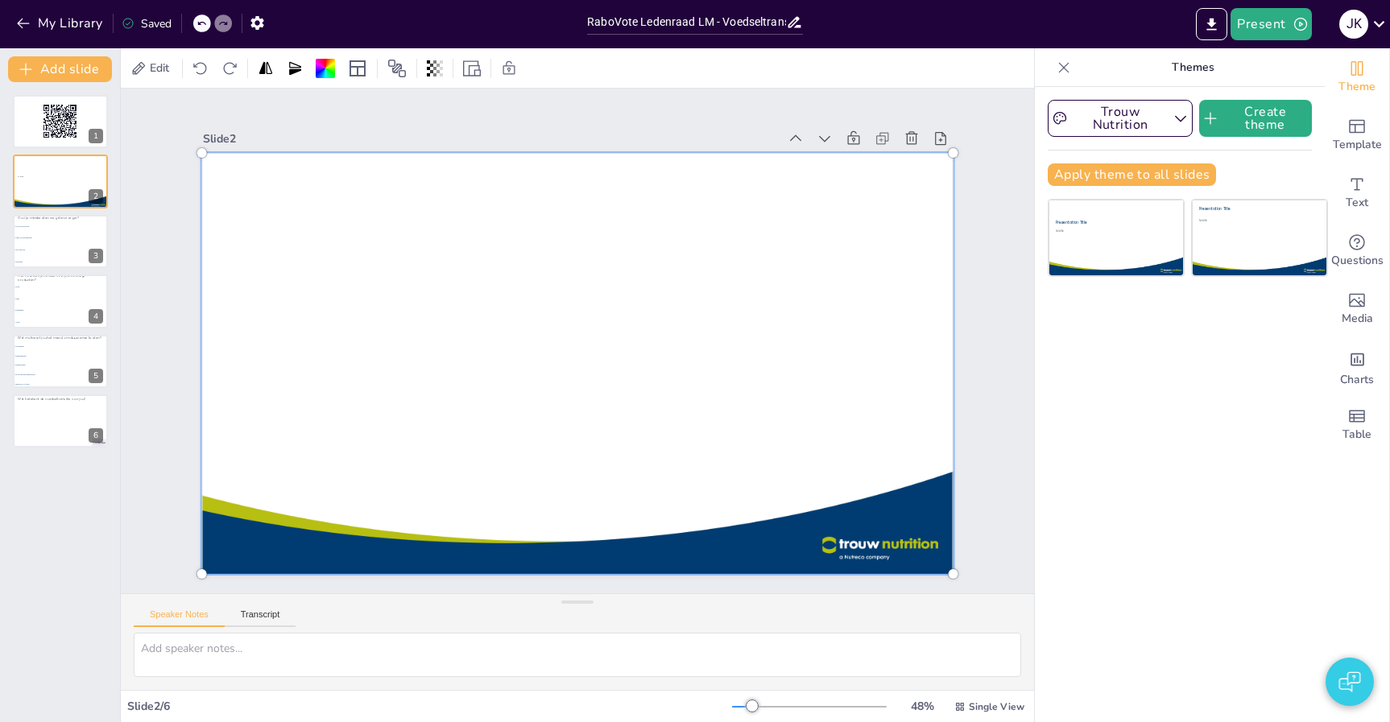
click at [330, 157] on div at bounding box center [577, 363] width 771 height 440
click at [445, 161] on div at bounding box center [577, 363] width 771 height 440
drag, startPoint x: 420, startPoint y: 160, endPoint x: 448, endPoint y: 254, distance: 97.6
click at [451, 255] on div at bounding box center [578, 363] width 771 height 440
drag, startPoint x: 455, startPoint y: 215, endPoint x: 667, endPoint y: 332, distance: 242.5
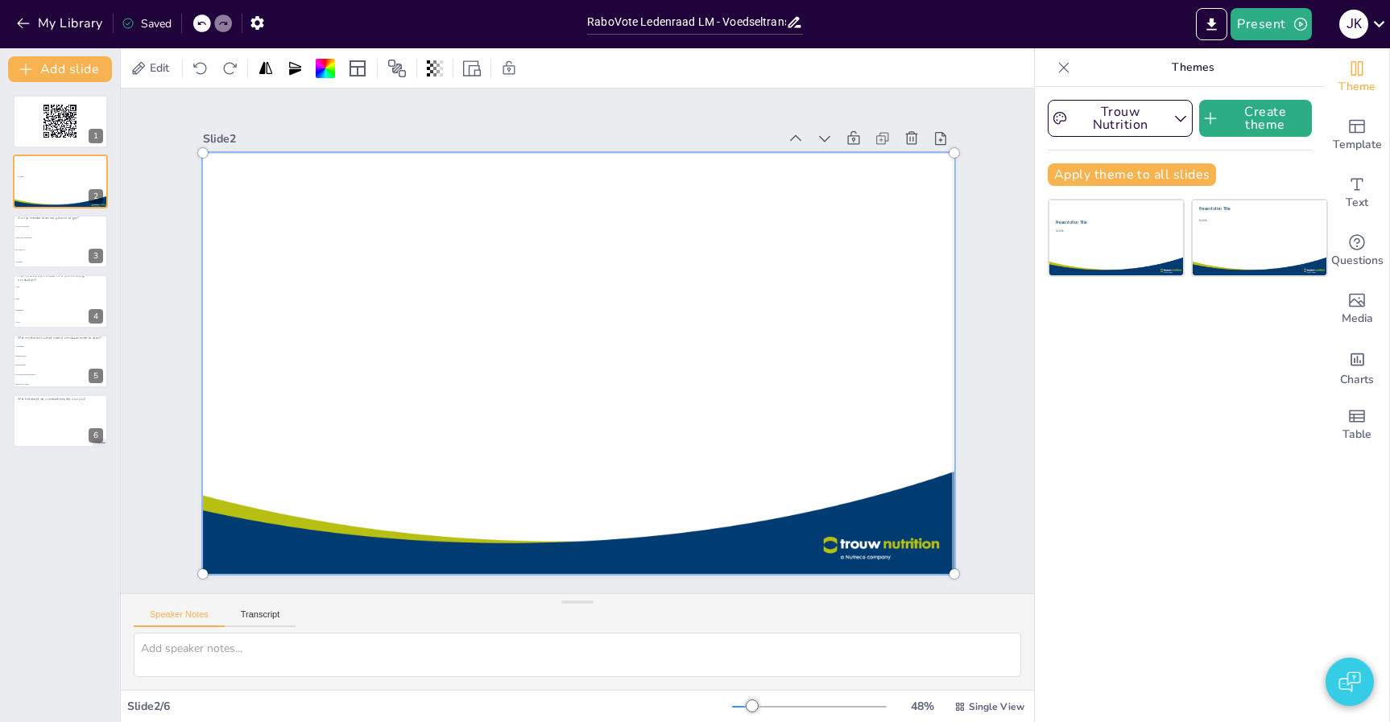
click at [696, 341] on div at bounding box center [578, 363] width 771 height 440
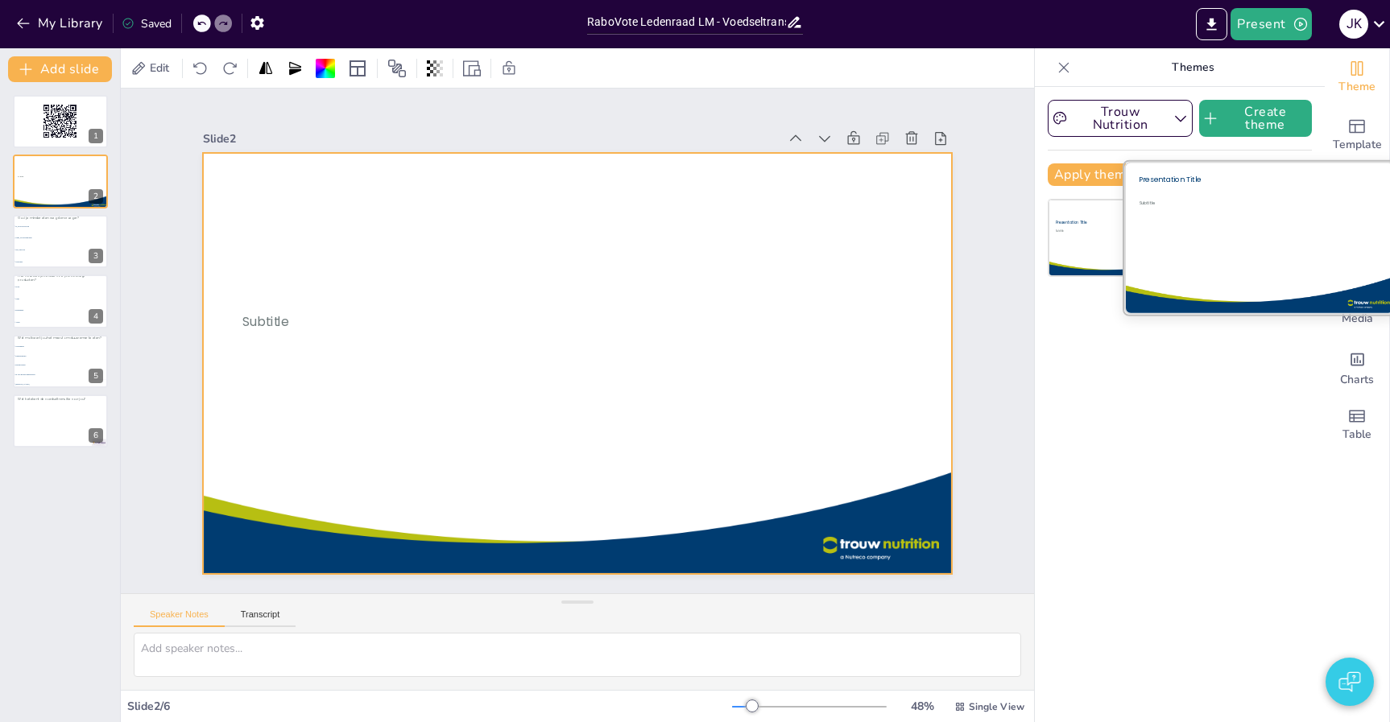
click at [1263, 244] on div "Subtitle" at bounding box center [1249, 235] width 220 height 71
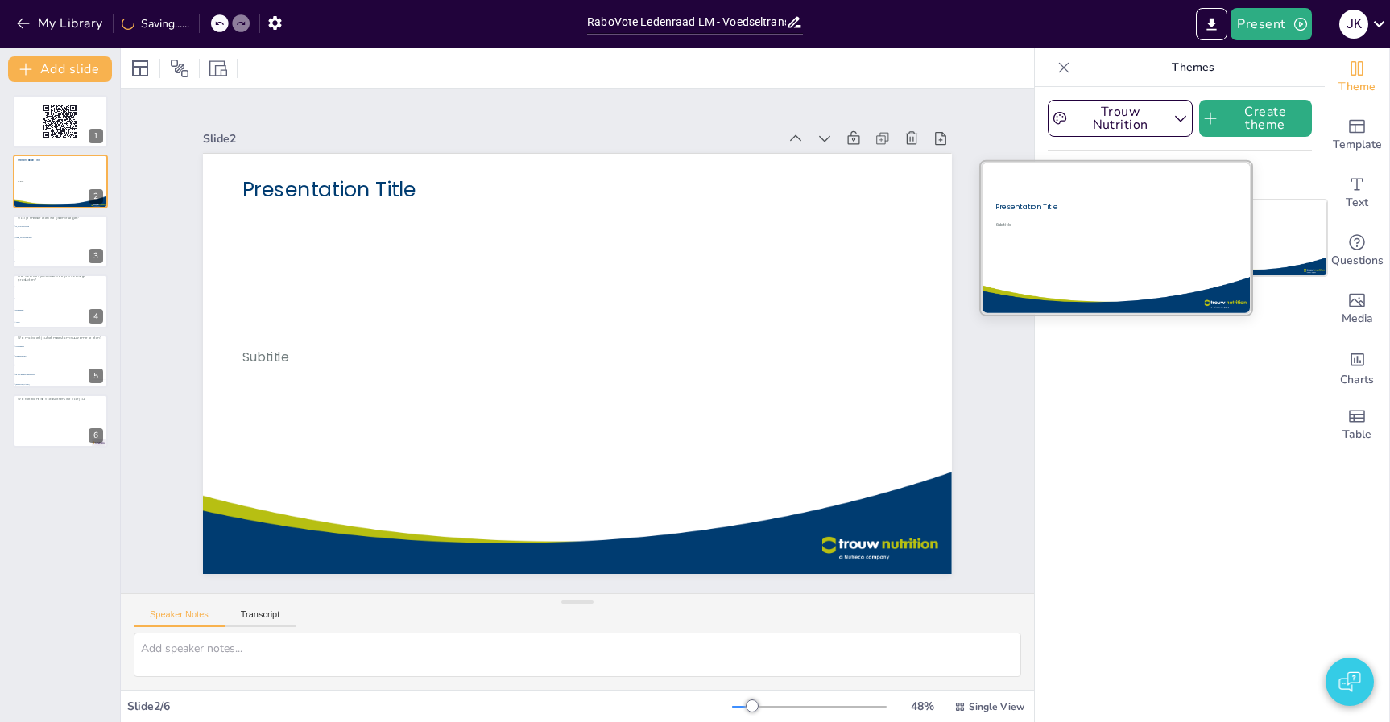
click at [1076, 265] on div at bounding box center [1115, 238] width 271 height 152
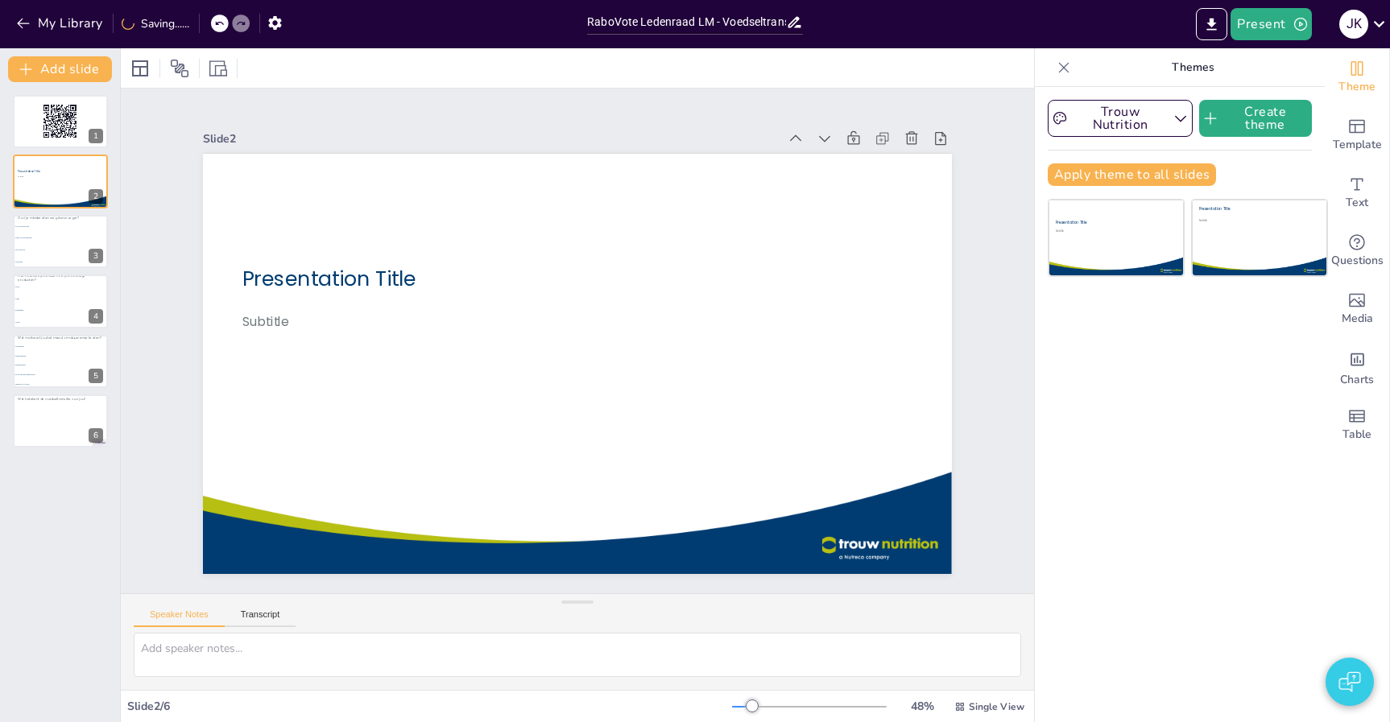
click at [573, 363] on div at bounding box center [577, 363] width 751 height 421
drag, startPoint x: 581, startPoint y: 364, endPoint x: 655, endPoint y: 408, distance: 86.3
click at [653, 406] on div at bounding box center [577, 363] width 751 height 421
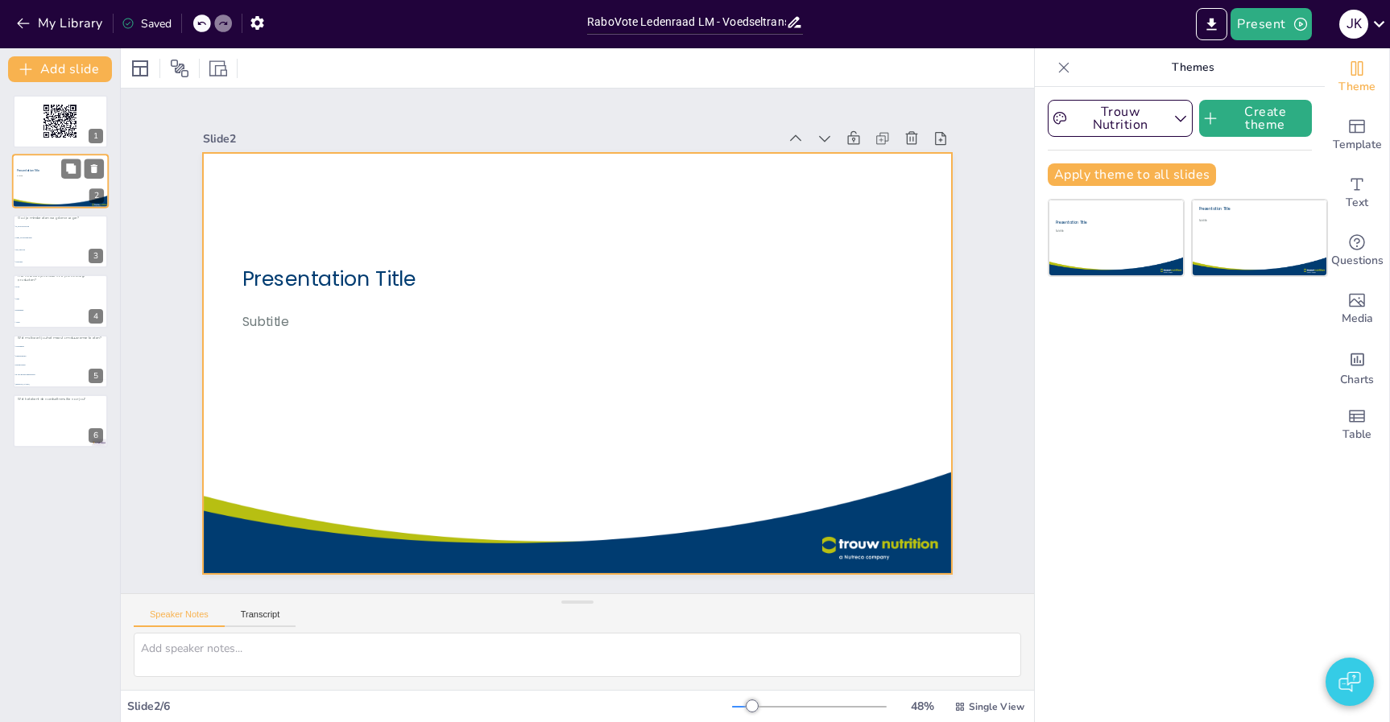
click at [77, 182] on div at bounding box center [60, 182] width 97 height 55
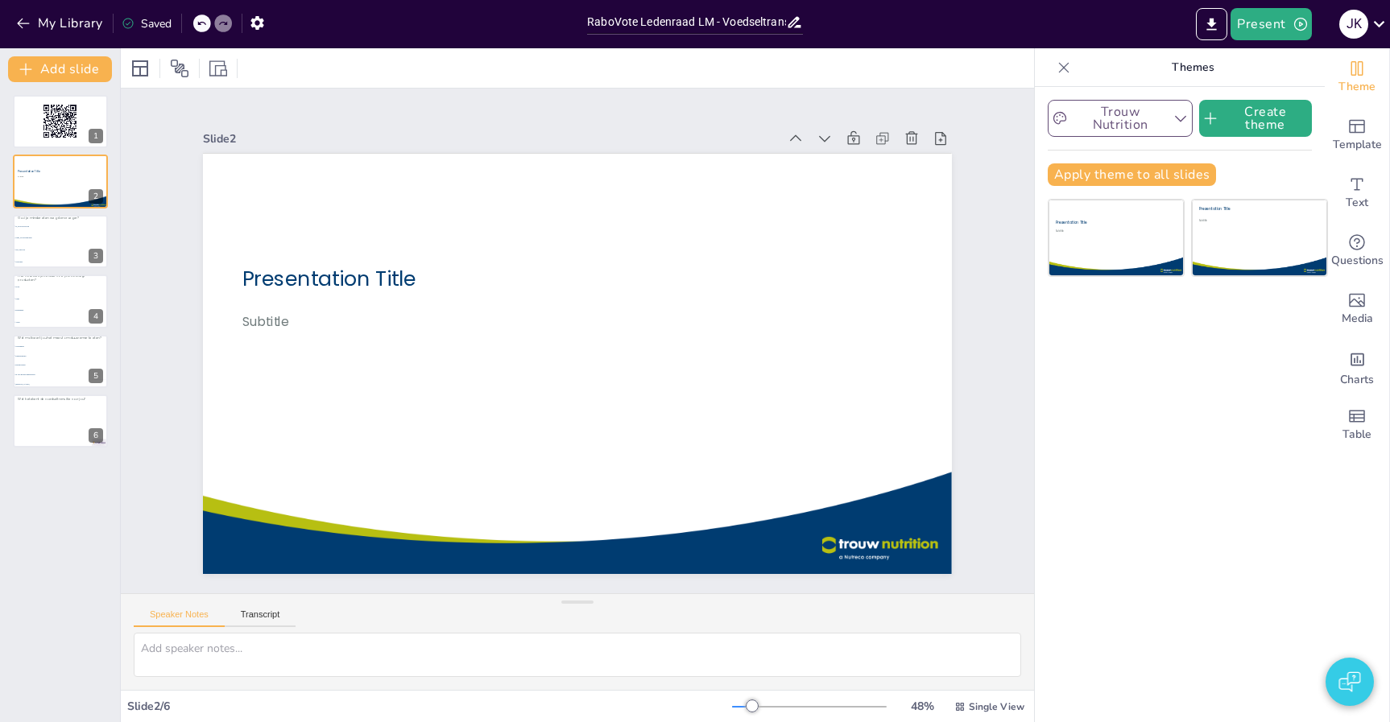
drag, startPoint x: 1190, startPoint y: 116, endPoint x: 1177, endPoint y: 115, distance: 12.9
click at [1178, 115] on button "Trouw Nutrition" at bounding box center [1120, 118] width 145 height 37
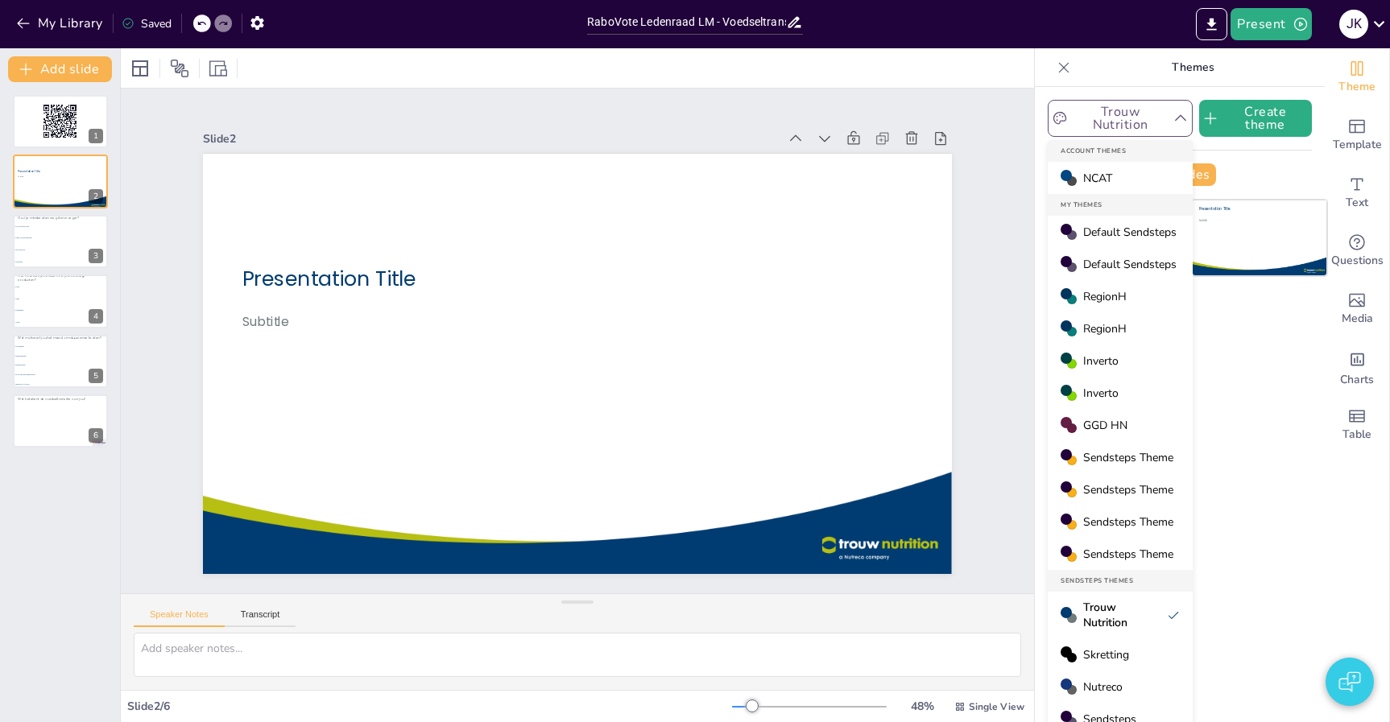
drag, startPoint x: 1130, startPoint y: 184, endPoint x: 1159, endPoint y: 366, distance: 184.9
click at [1161, 366] on div "Account Themes NCAT My Themes Default Sendsteps Default Sendsteps RegionH Regio…" at bounding box center [1120, 437] width 145 height 595
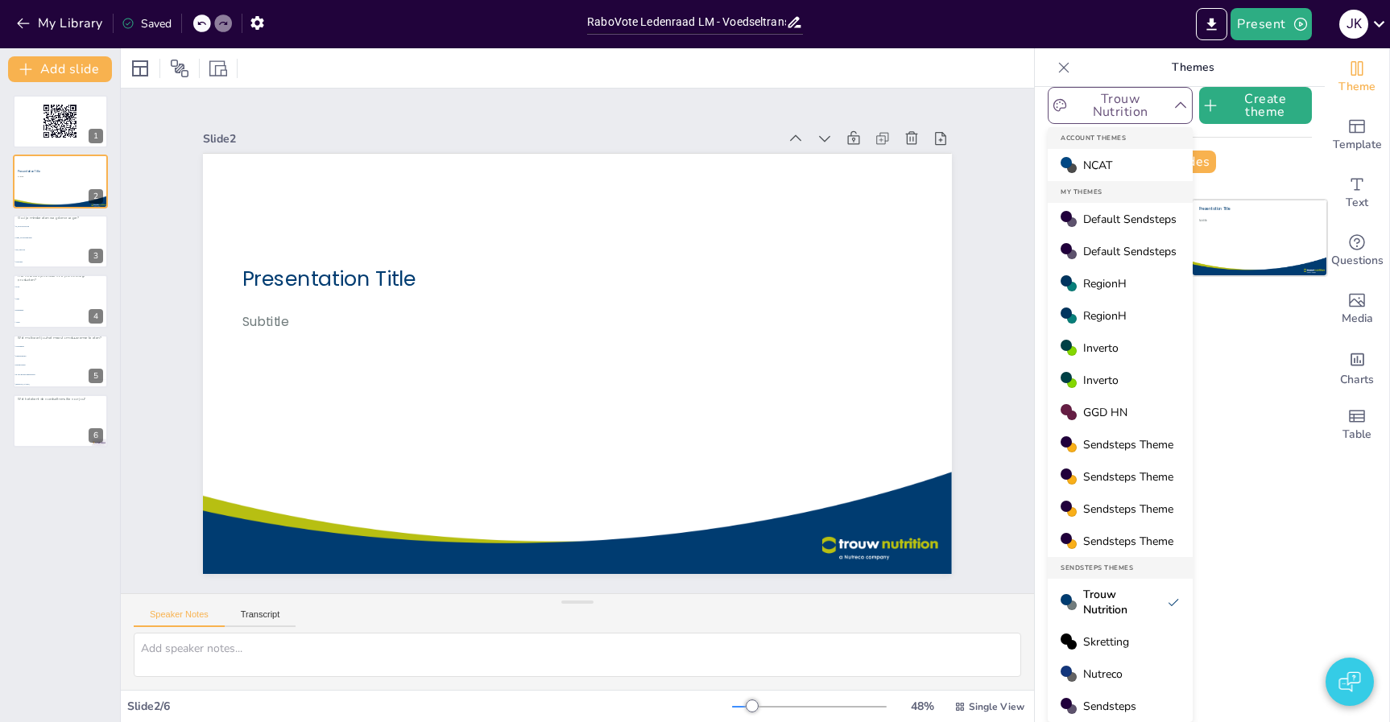
scroll to position [13, 0]
click at [1135, 445] on span "Sendsteps Theme" at bounding box center [1128, 444] width 90 height 15
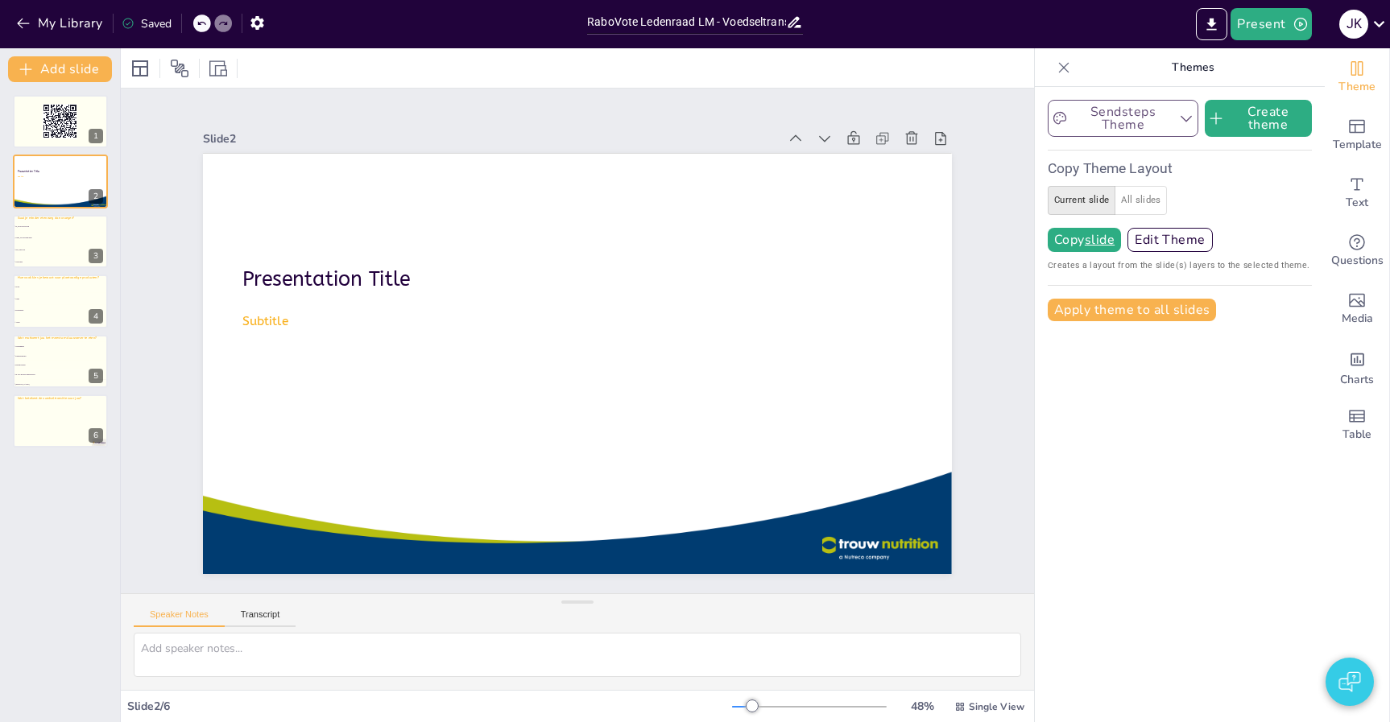
scroll to position [0, 0]
drag, startPoint x: 1102, startPoint y: 271, endPoint x: 1122, endPoint y: 271, distance: 20.1
click at [1122, 271] on div "Sendsteps Theme Create theme Copy Theme Layout Current slide All slides Copy sl…" at bounding box center [1180, 210] width 264 height 221
drag, startPoint x: 1196, startPoint y: 267, endPoint x: 1211, endPoint y: 267, distance: 15.3
click at [1211, 267] on span "Creates a layout from the slide(s) layers to the selected theme." at bounding box center [1180, 265] width 264 height 14
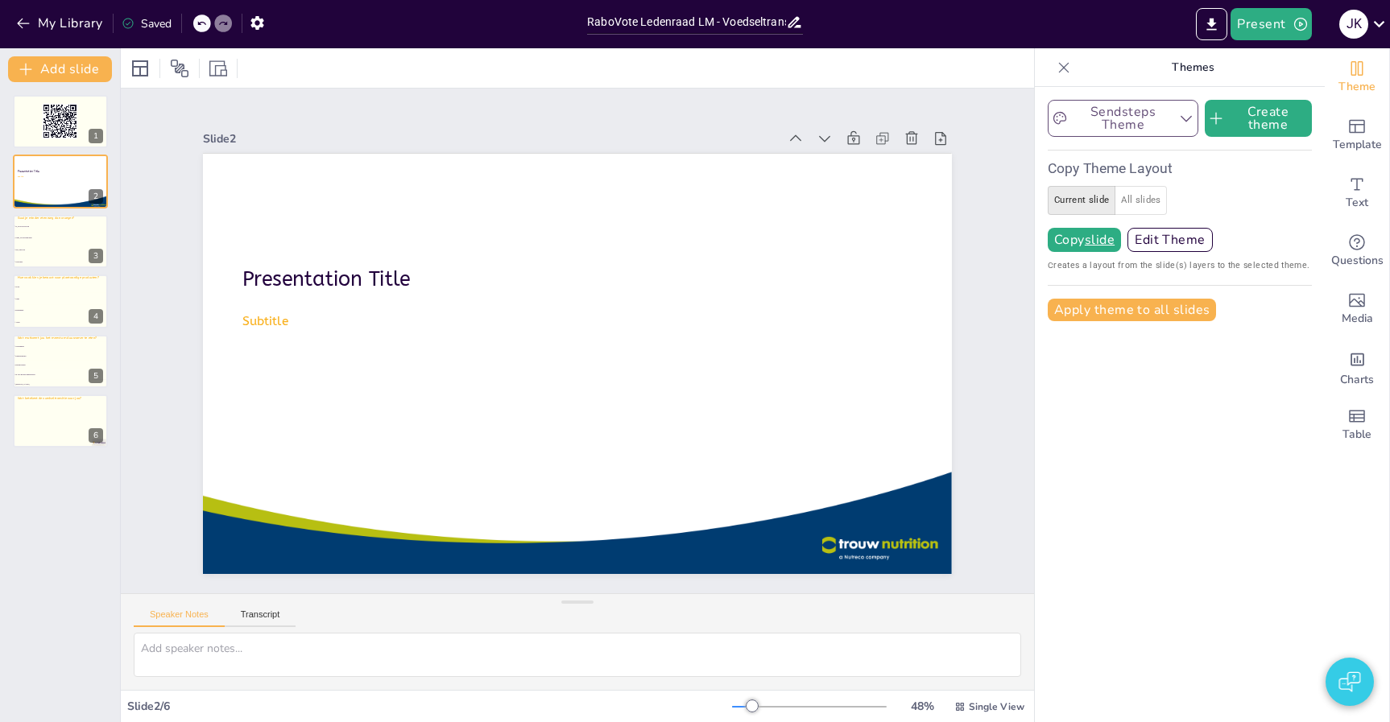
drag, startPoint x: 1215, startPoint y: 267, endPoint x: 1096, endPoint y: 266, distance: 119.2
click at [1095, 266] on span "Creates a layout from the slide(s) layers to the selected theme." at bounding box center [1180, 265] width 264 height 14
drag, startPoint x: 1227, startPoint y: 267, endPoint x: 1220, endPoint y: 262, distance: 8.7
click at [1295, 268] on span "Creates a layout from the slide(s) layers to the selected theme." at bounding box center [1180, 265] width 264 height 14
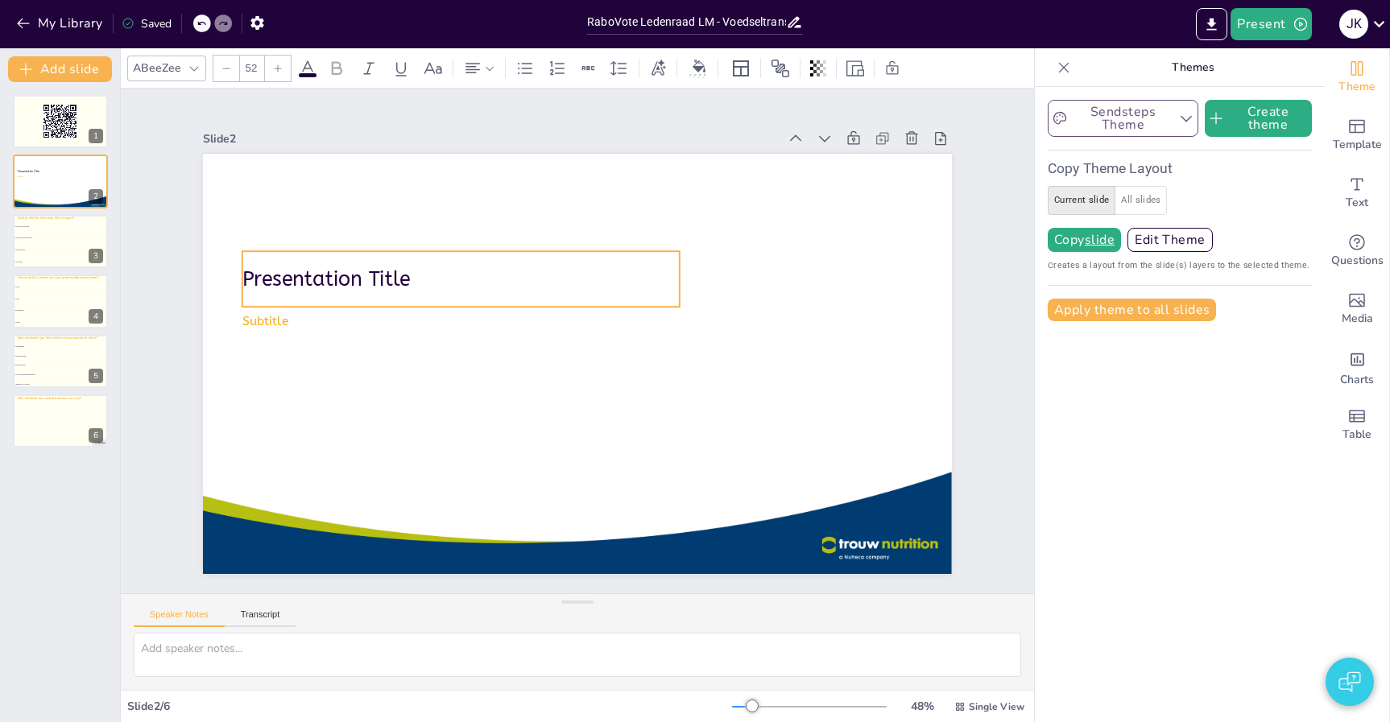
drag, startPoint x: 498, startPoint y: 306, endPoint x: 510, endPoint y: 322, distance: 19.7
click at [498, 306] on div "Presentation Title" at bounding box center [460, 279] width 437 height 56
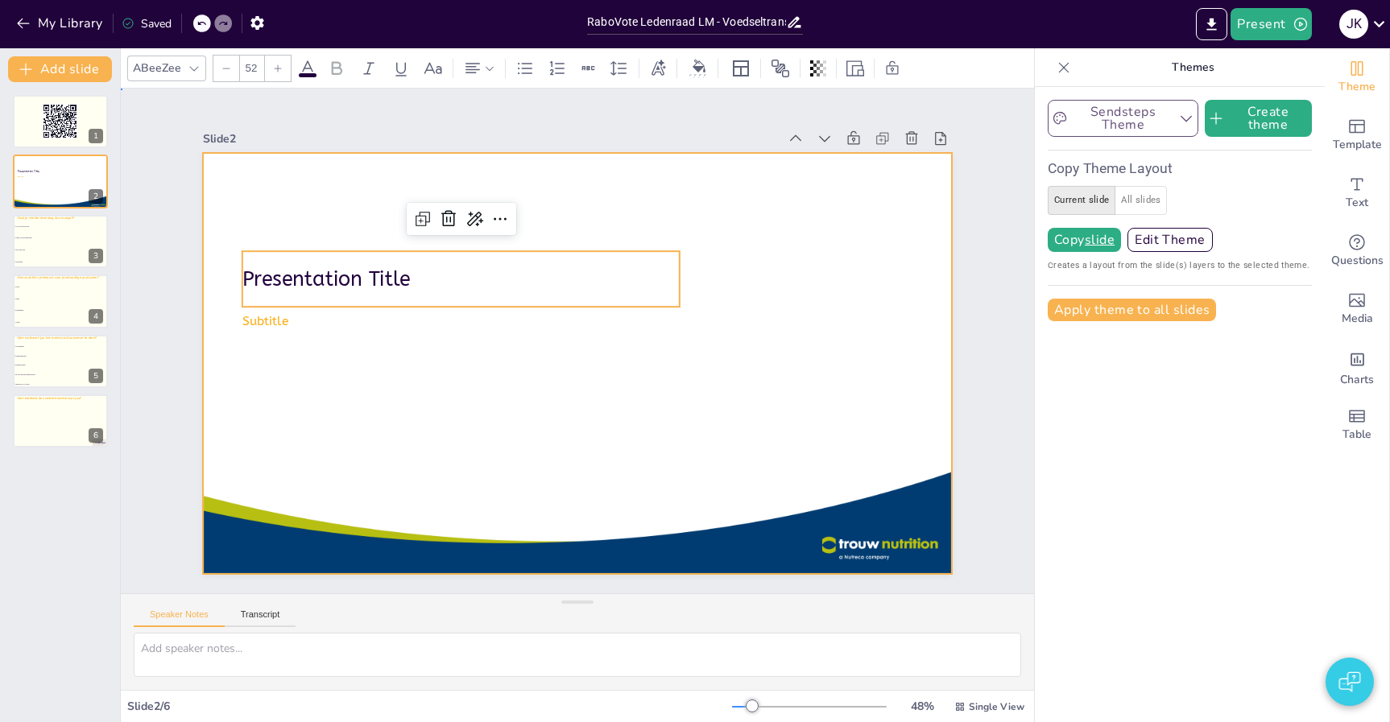
drag, startPoint x: 563, startPoint y: 373, endPoint x: 578, endPoint y: 364, distance: 17.7
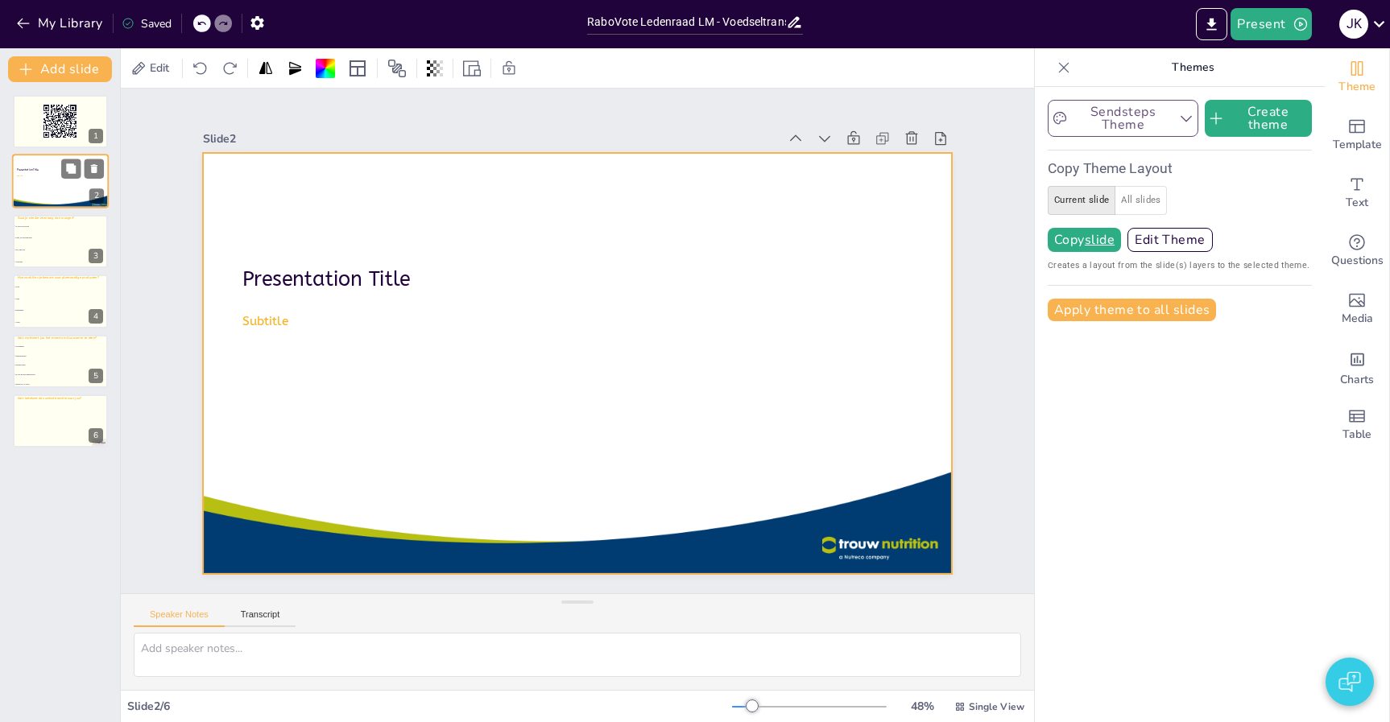
click at [64, 186] on div at bounding box center [60, 182] width 97 height 55
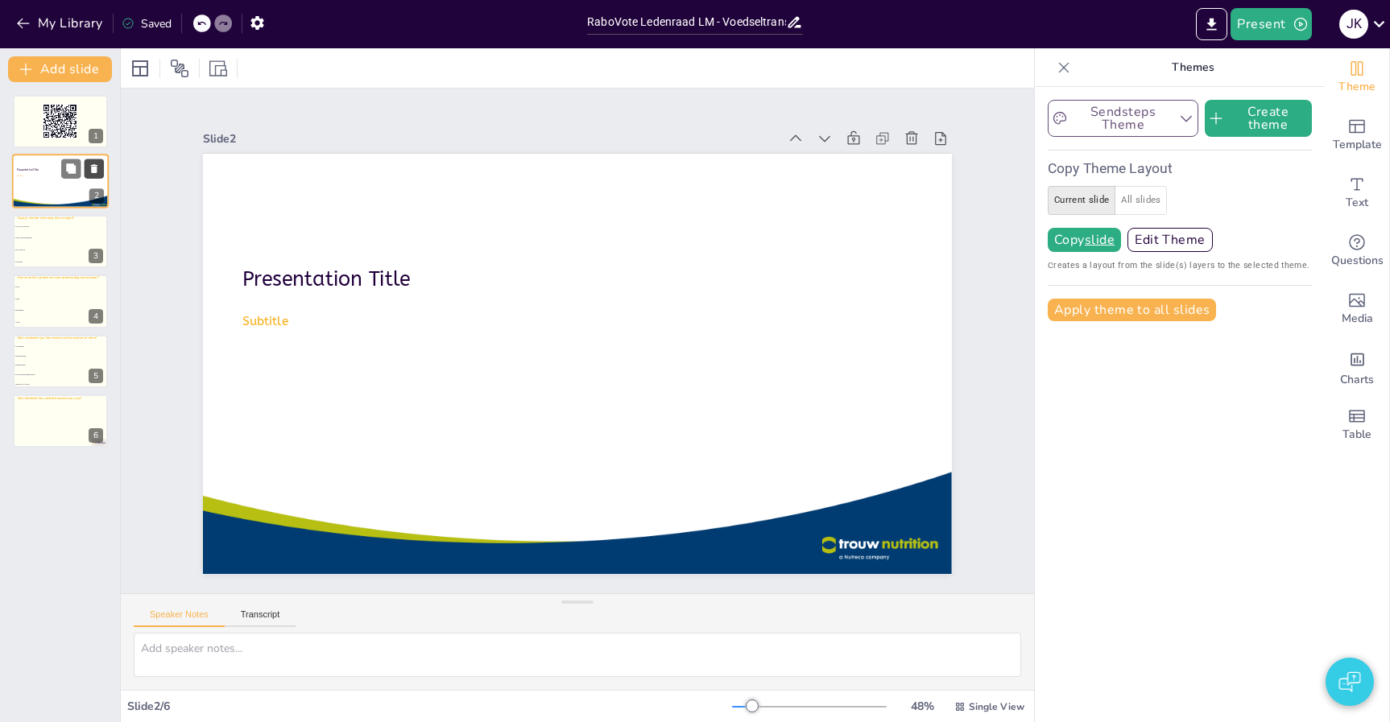
click at [92, 165] on icon at bounding box center [94, 168] width 11 height 11
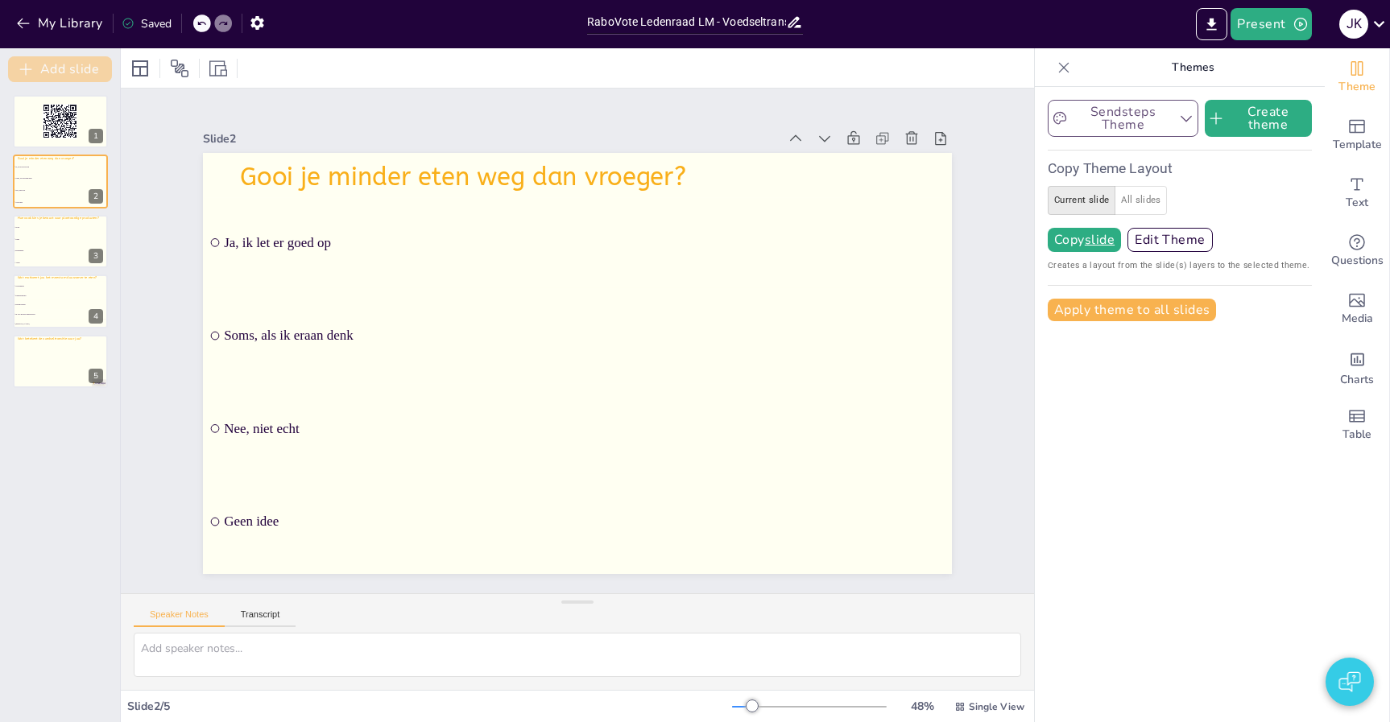
click at [76, 72] on button "Add slide" at bounding box center [60, 69] width 104 height 26
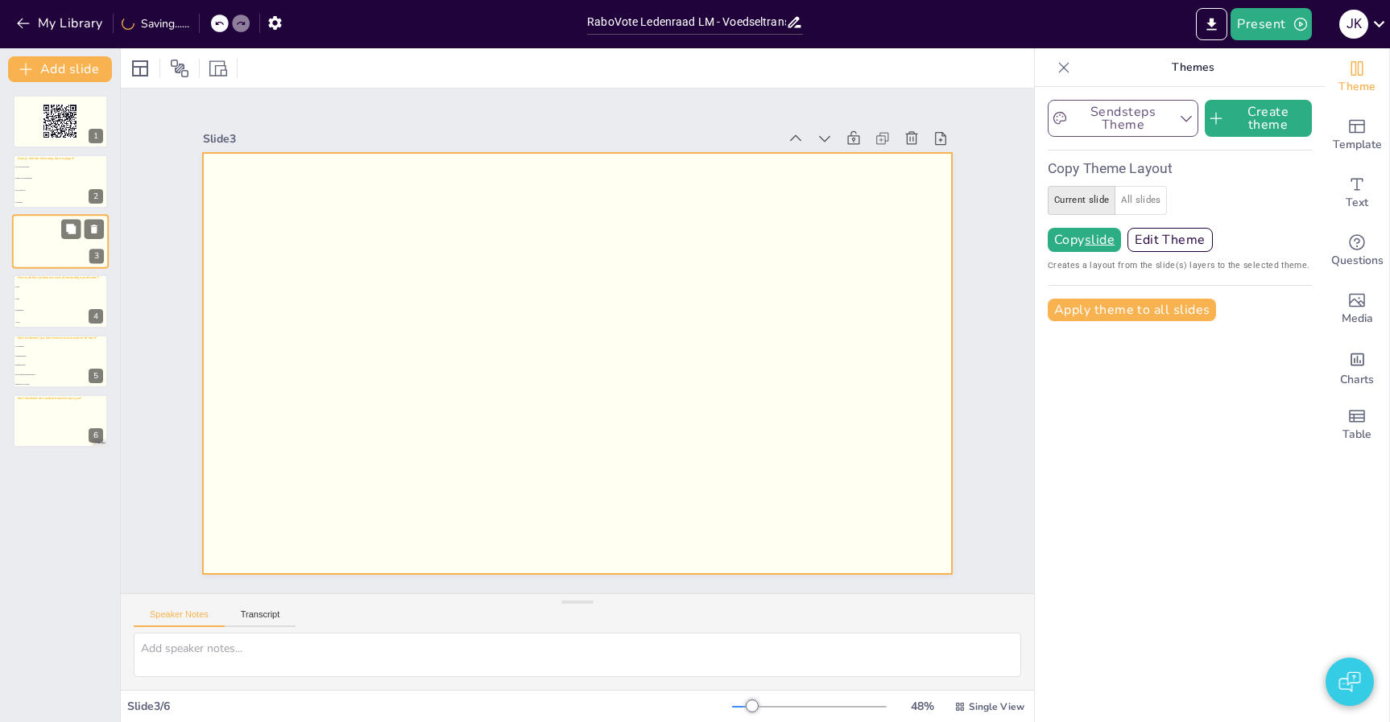
click at [46, 236] on div at bounding box center [60, 241] width 97 height 55
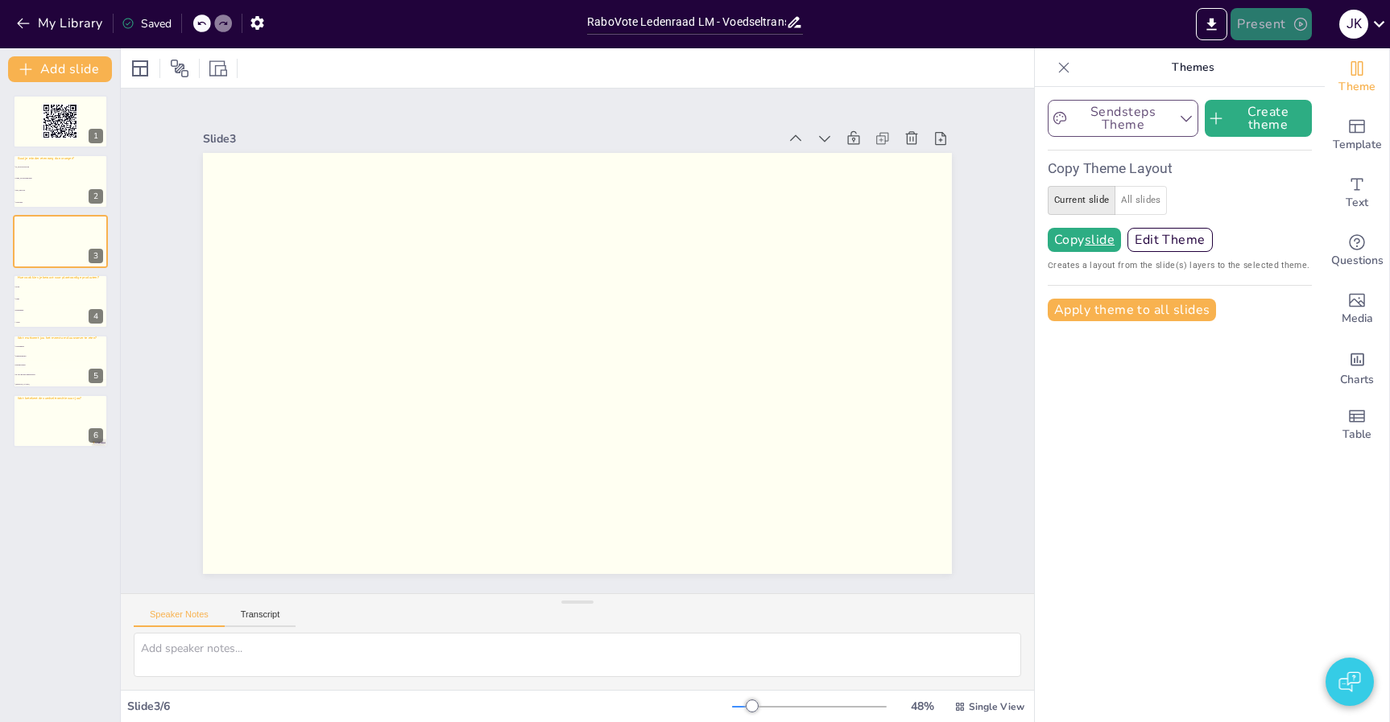
click at [1276, 30] on button "Present" at bounding box center [1270, 24] width 81 height 32
click at [1265, 95] on li "Play presentation" at bounding box center [1295, 99] width 126 height 26
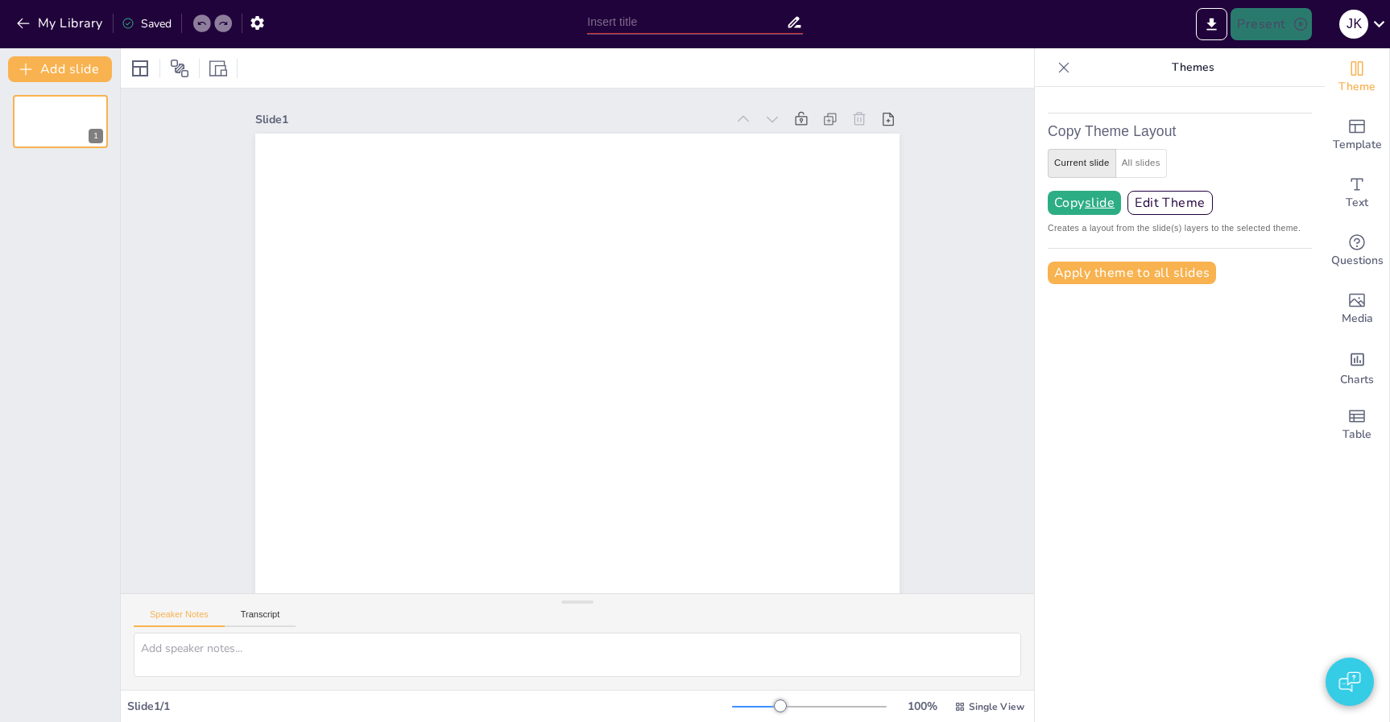
type input "RaboVote Ledenraad LM - Voedseltransitie"
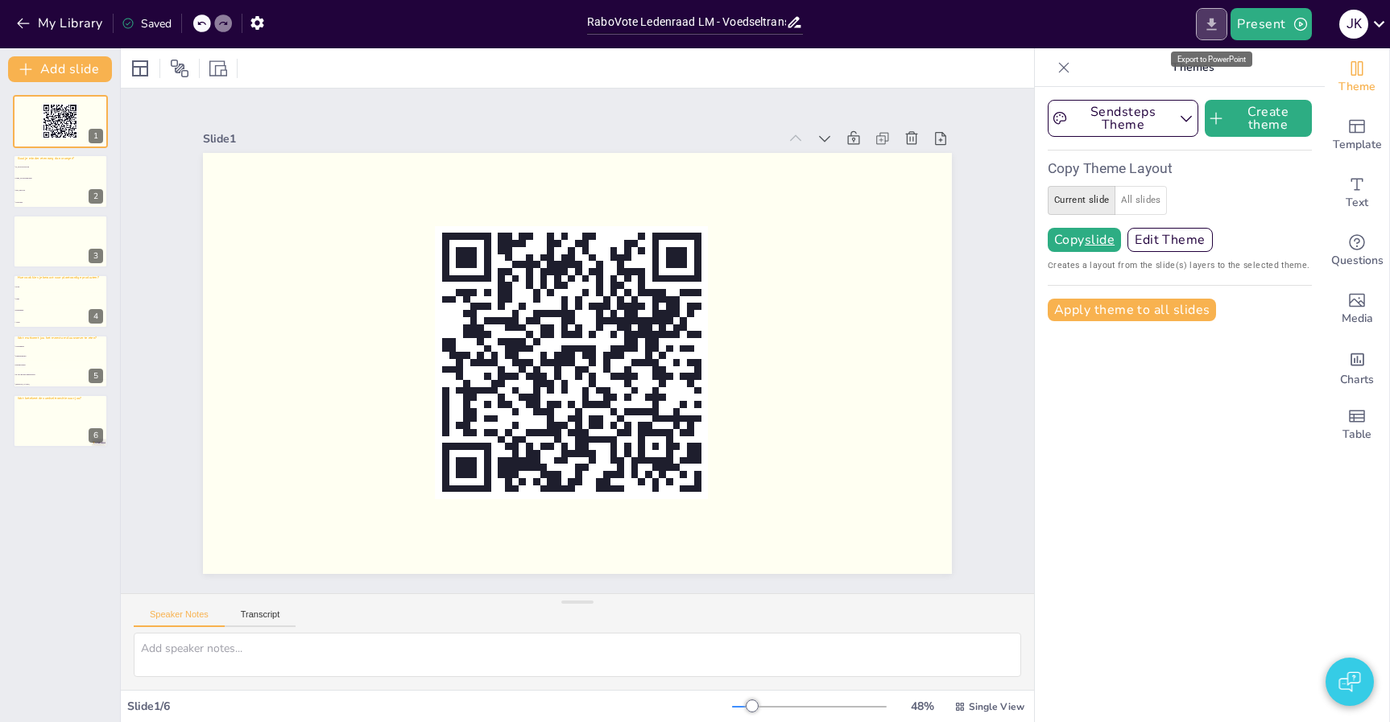
click at [1211, 27] on icon "Export to PowerPoint" at bounding box center [1211, 24] width 17 height 17
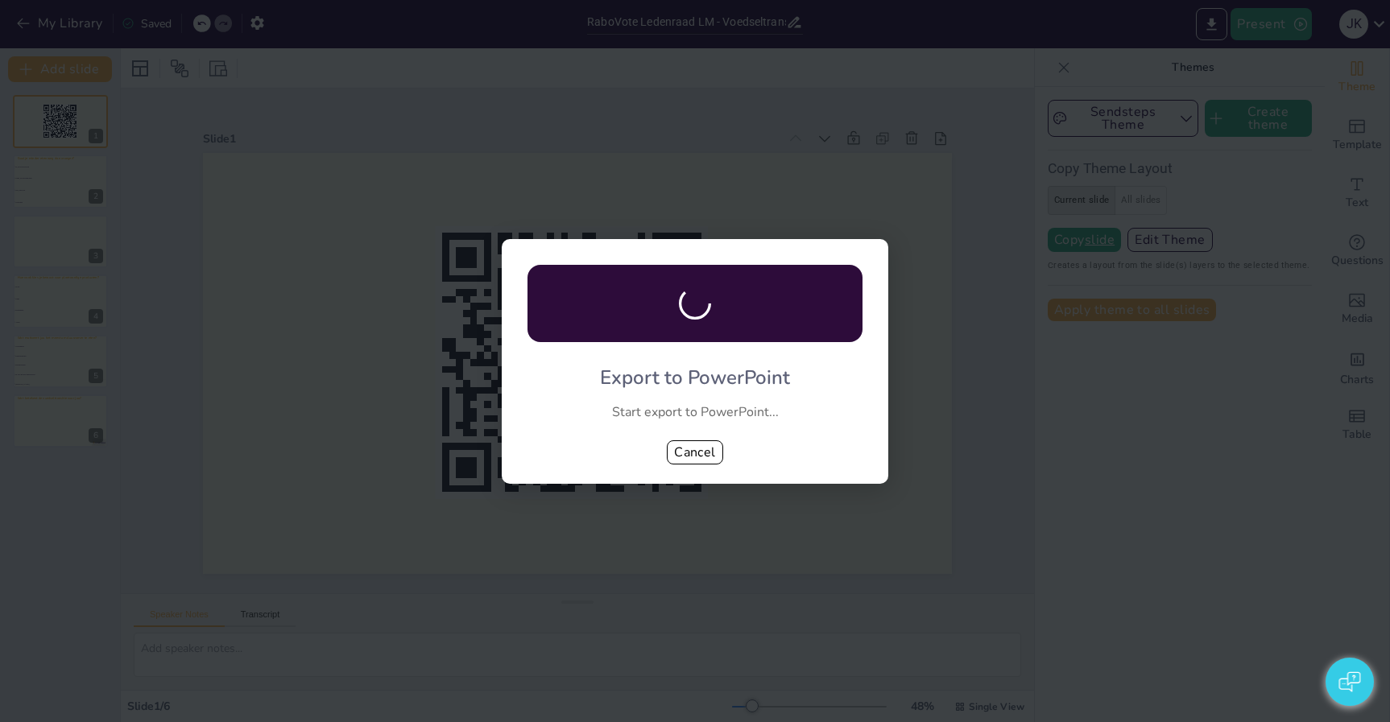
drag, startPoint x: 650, startPoint y: 410, endPoint x: 853, endPoint y: 419, distance: 203.9
click at [853, 419] on div "Start export to PowerPoint..." at bounding box center [694, 412] width 335 height 18
click at [701, 456] on button "Cancel" at bounding box center [695, 452] width 56 height 24
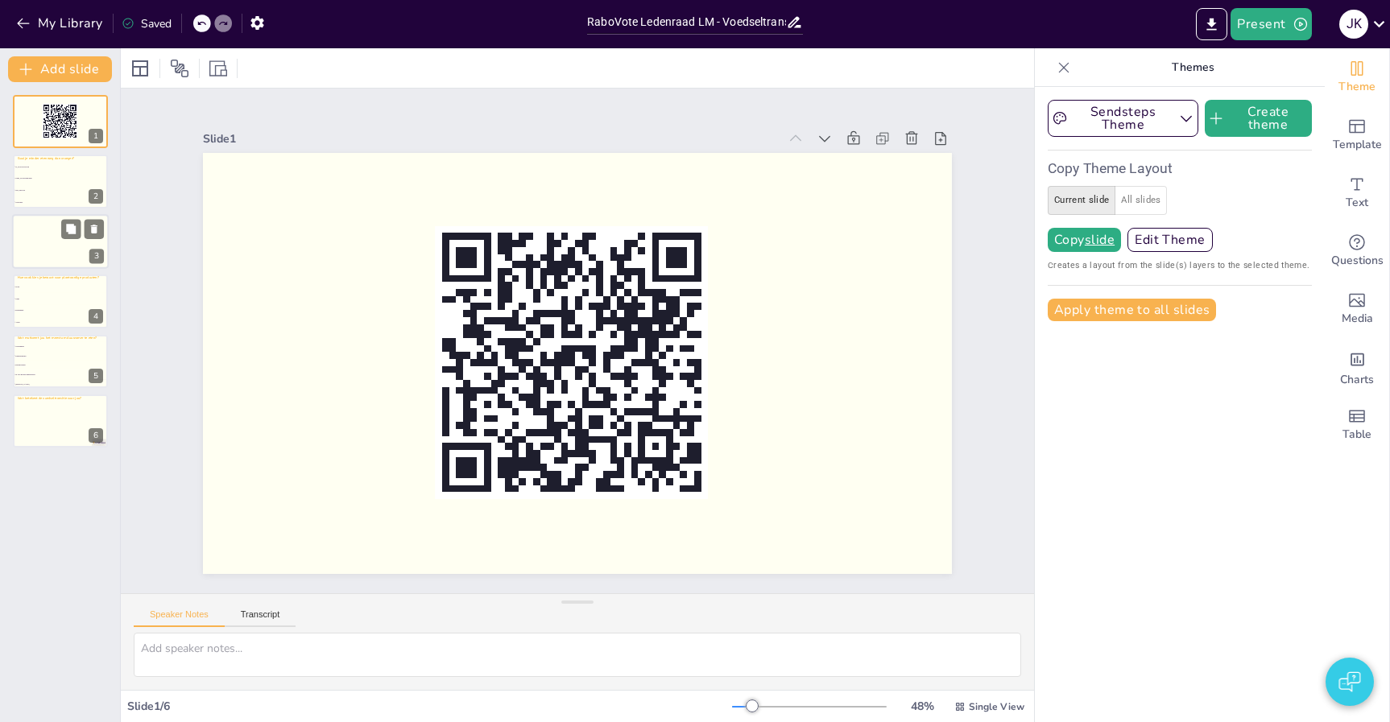
click at [51, 231] on div at bounding box center [60, 241] width 97 height 55
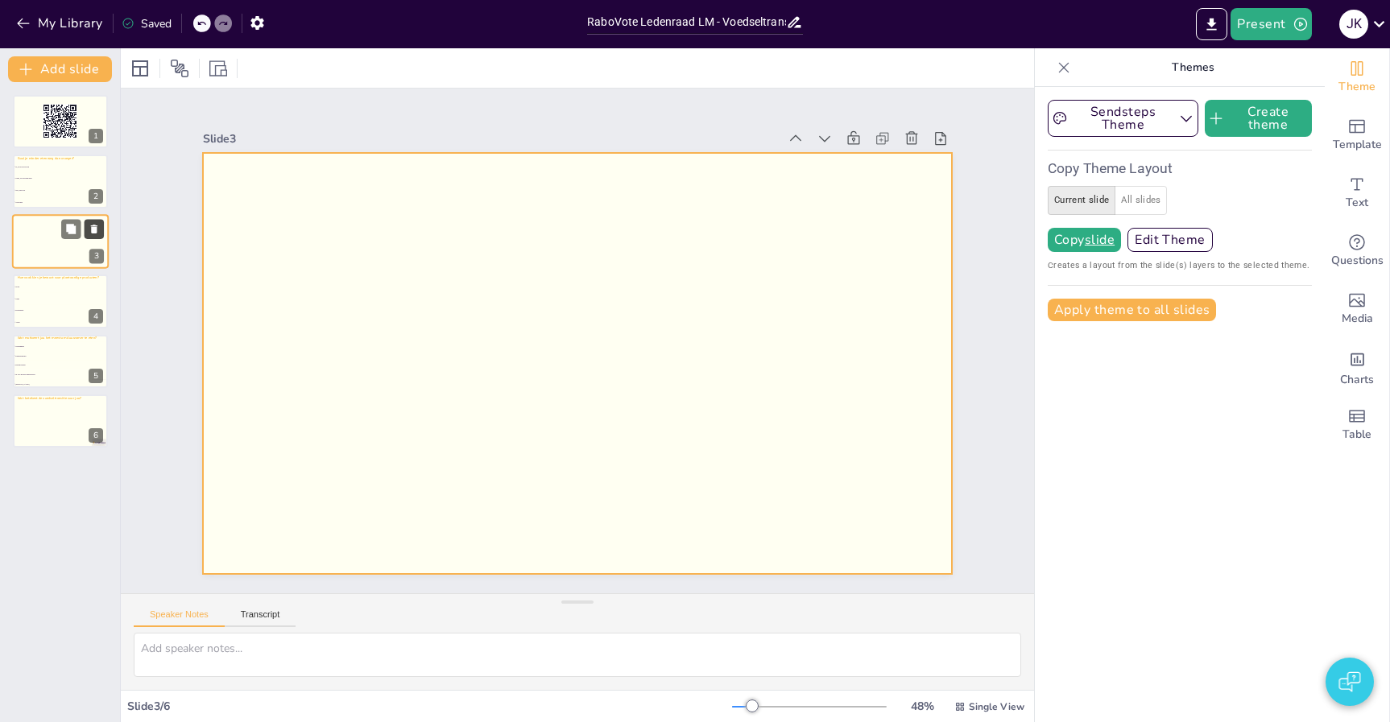
click at [102, 232] on button at bounding box center [94, 228] width 19 height 19
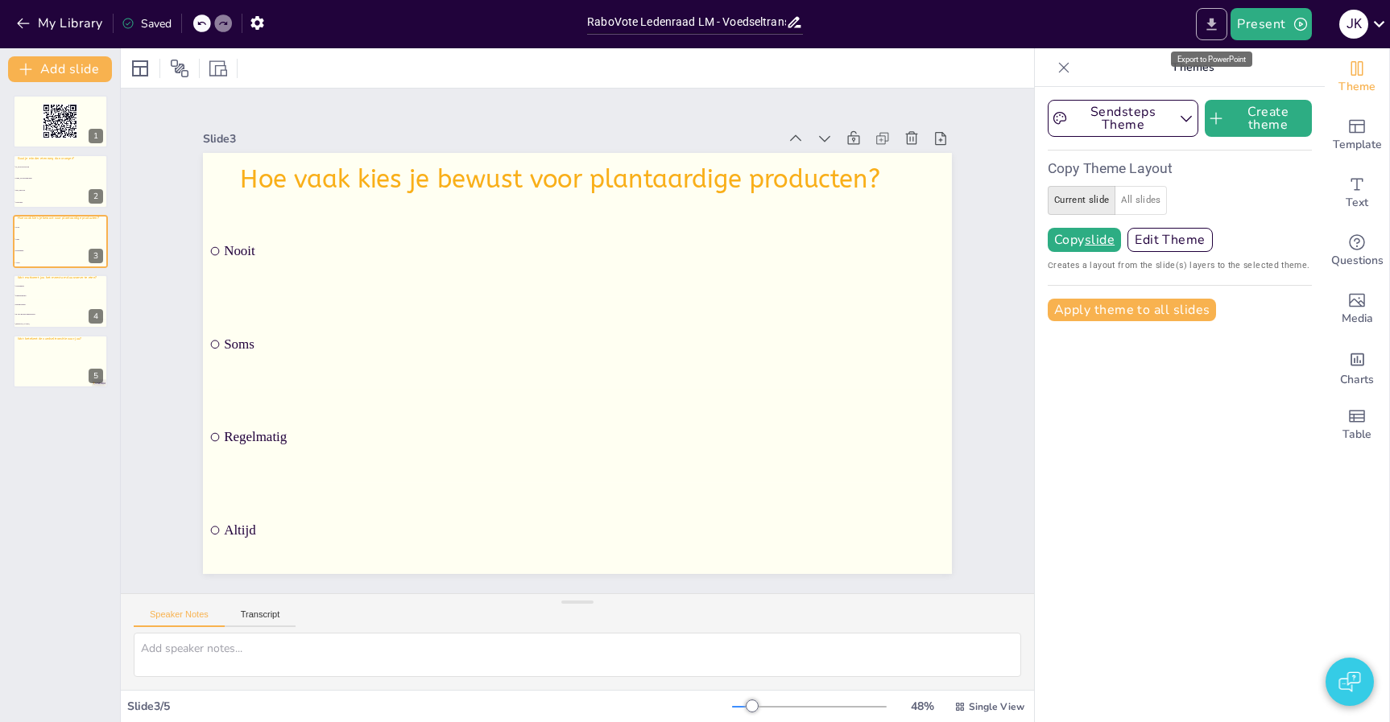
click at [1217, 28] on icon "Export to PowerPoint" at bounding box center [1211, 24] width 17 height 17
